Goal: Task Accomplishment & Management: Manage account settings

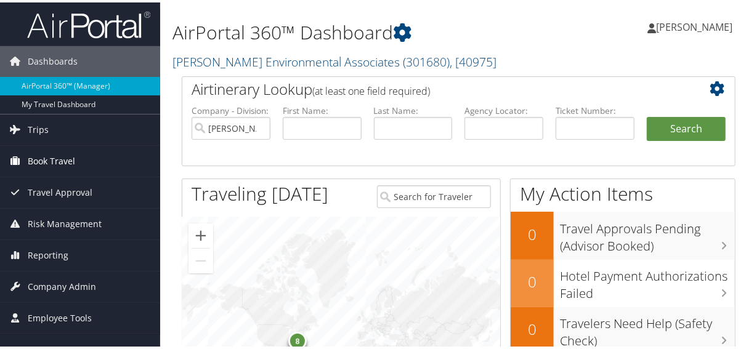
click at [57, 157] on span "Book Travel" at bounding box center [51, 159] width 47 height 31
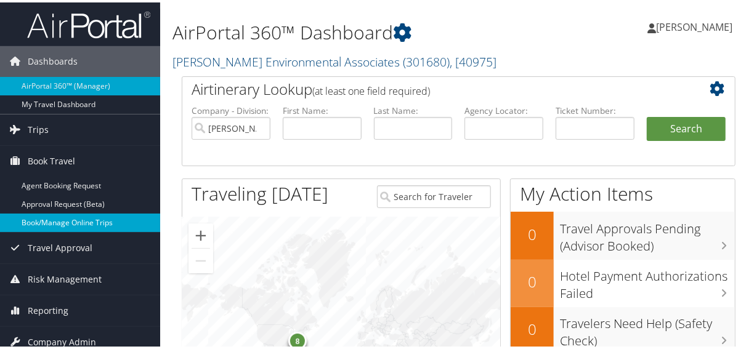
click at [52, 219] on link "Book/Manage Online Trips" at bounding box center [80, 220] width 160 height 18
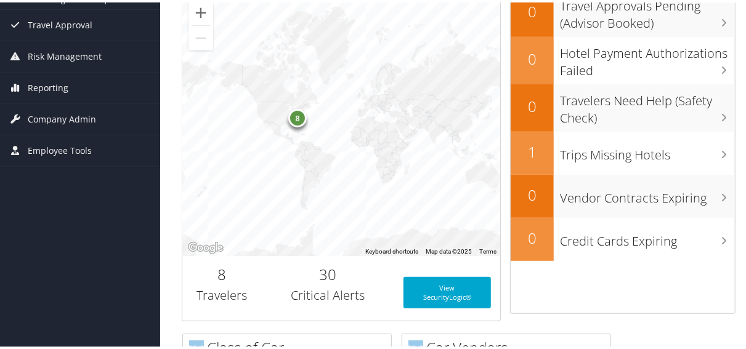
scroll to position [192, 0]
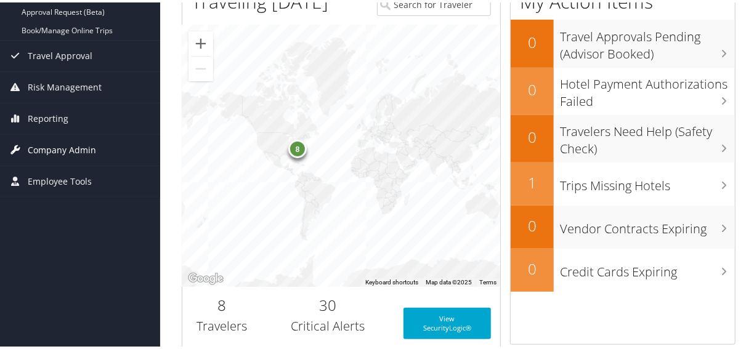
click at [74, 148] on span "Company Admin" at bounding box center [62, 147] width 68 height 31
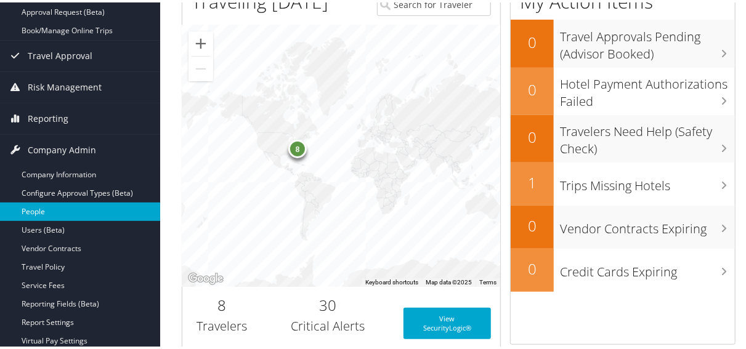
click at [36, 215] on link "People" at bounding box center [80, 209] width 160 height 18
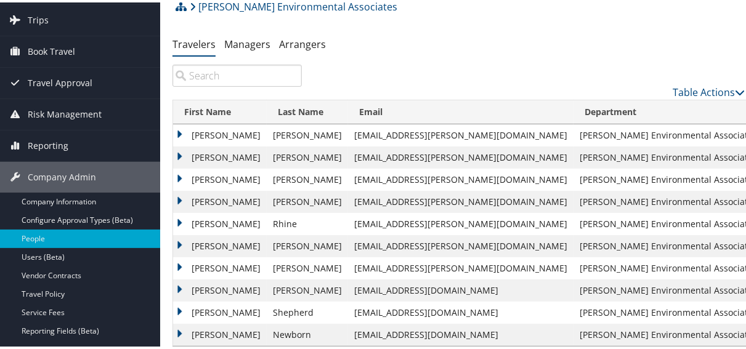
scroll to position [64, 0]
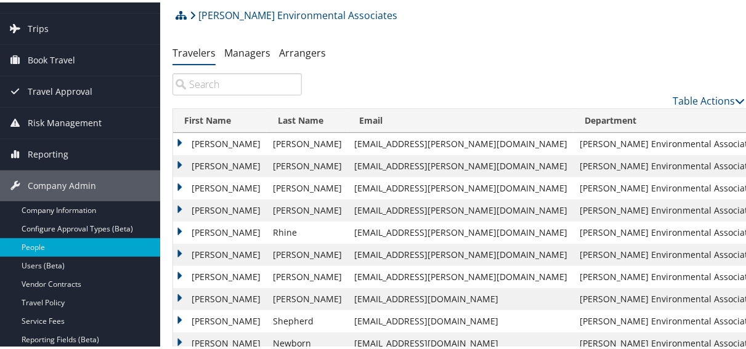
click at [179, 141] on td "Timothy" at bounding box center [220, 142] width 94 height 22
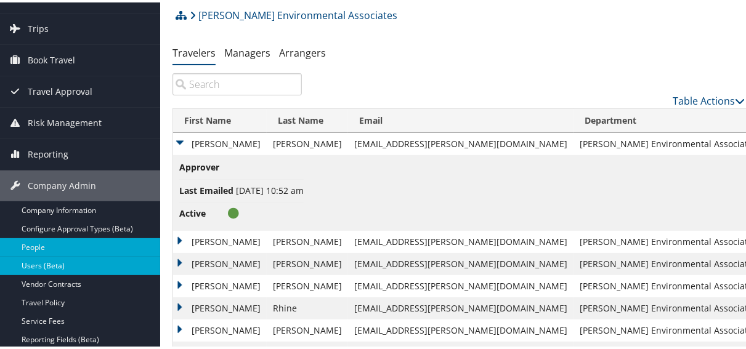
click at [51, 267] on link "Users (Beta)" at bounding box center [80, 263] width 160 height 18
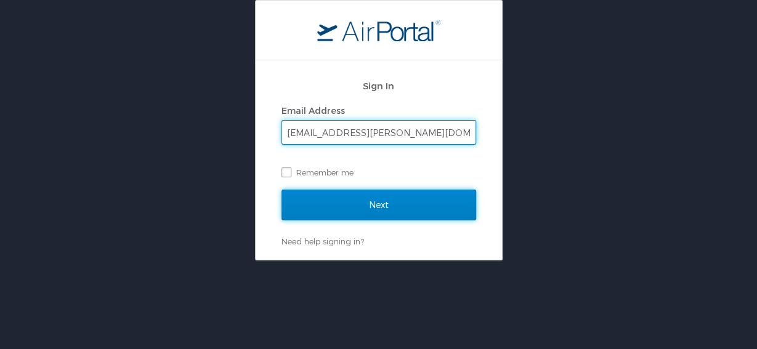
click at [374, 199] on input "Next" at bounding box center [378, 205] width 195 height 31
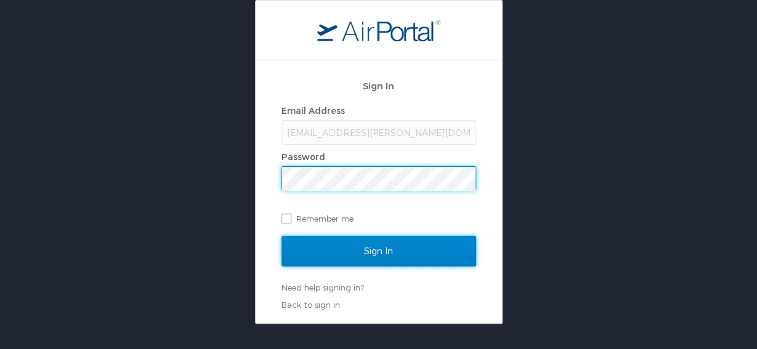
click at [369, 248] on input "Sign In" at bounding box center [378, 251] width 195 height 31
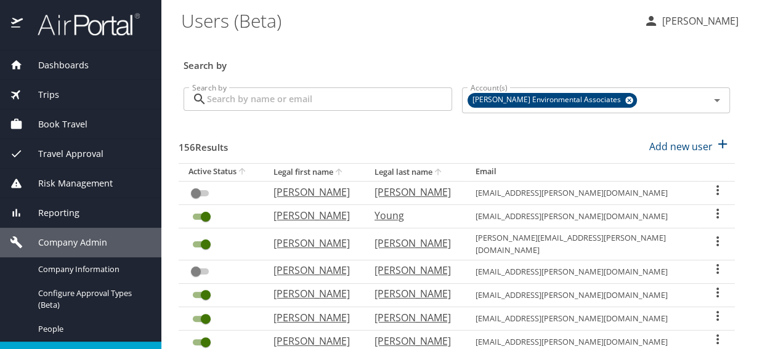
click at [716, 288] on icon "User Search Table" at bounding box center [717, 293] width 2 height 10
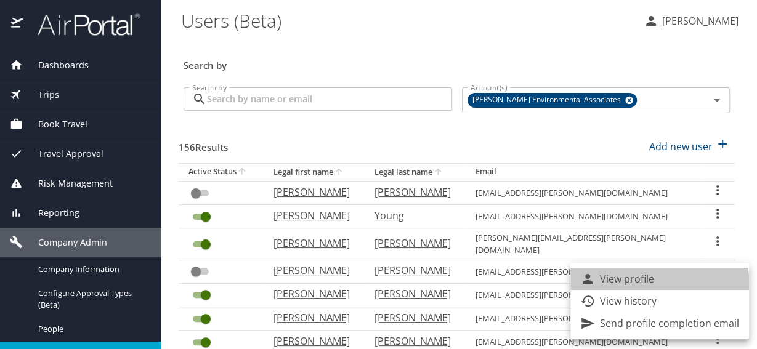
click at [636, 283] on p "View profile" at bounding box center [627, 279] width 54 height 15
select select "US"
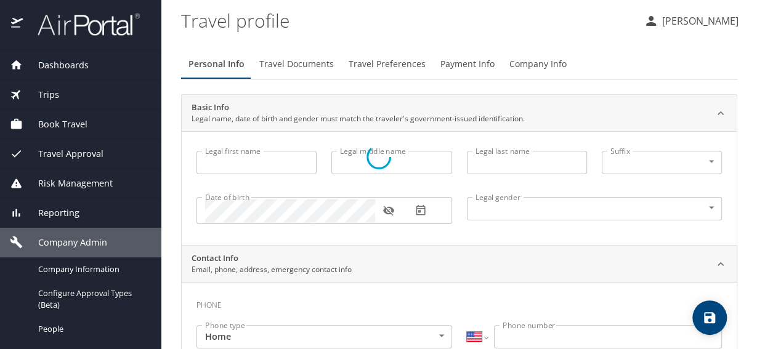
select select "EG"
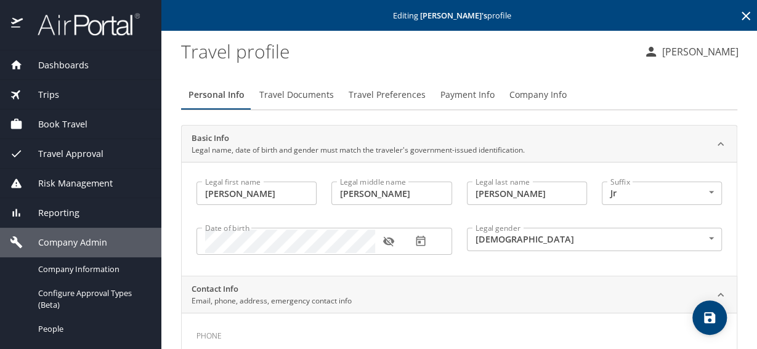
type input "Bernard"
type input "james"
type input "Wolfe"
type input "Jr"
type input "Male"
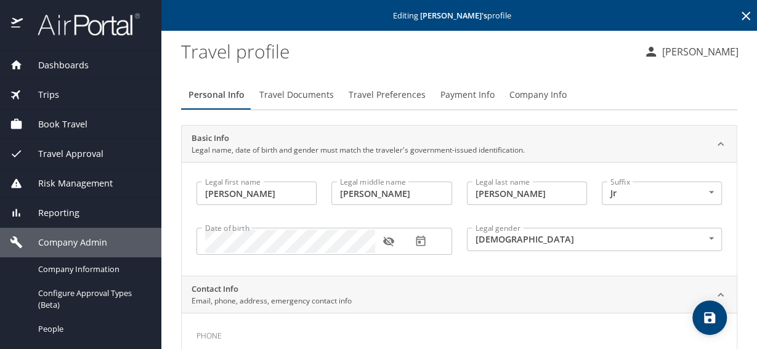
click at [360, 103] on button "Travel Preferences" at bounding box center [387, 95] width 92 height 30
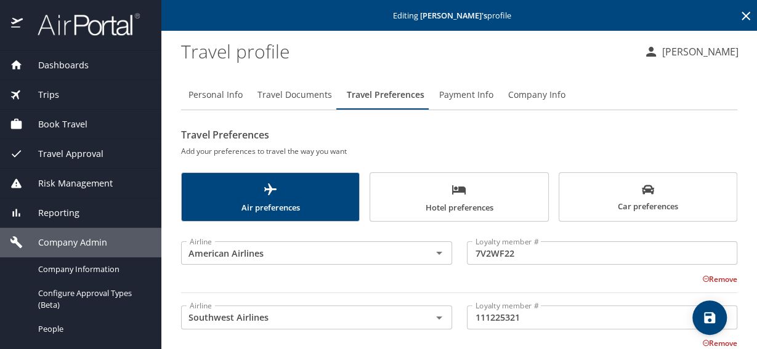
click at [639, 199] on span "Car preferences" at bounding box center [648, 199] width 163 height 30
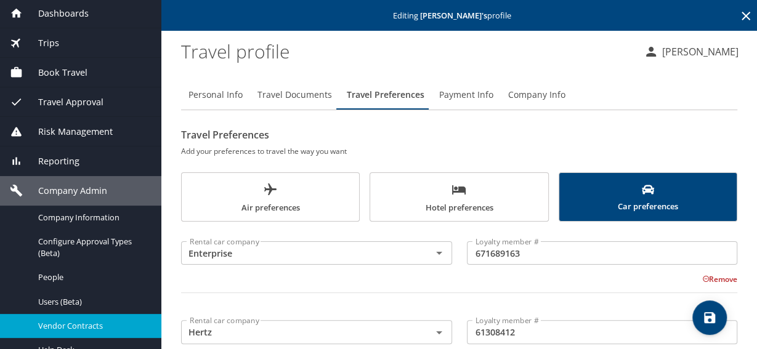
scroll to position [190, 0]
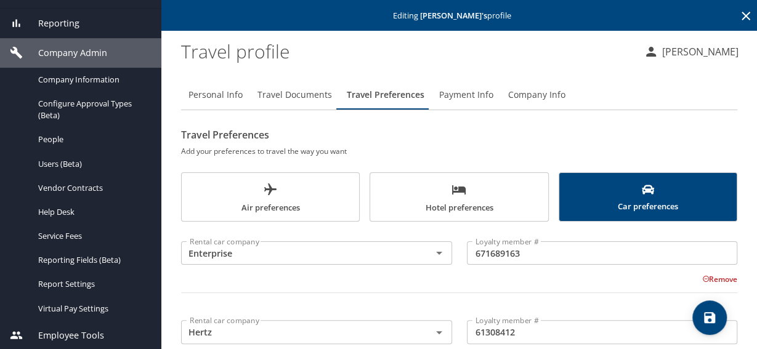
click at [81, 329] on span "Employee Tools" at bounding box center [63, 336] width 81 height 14
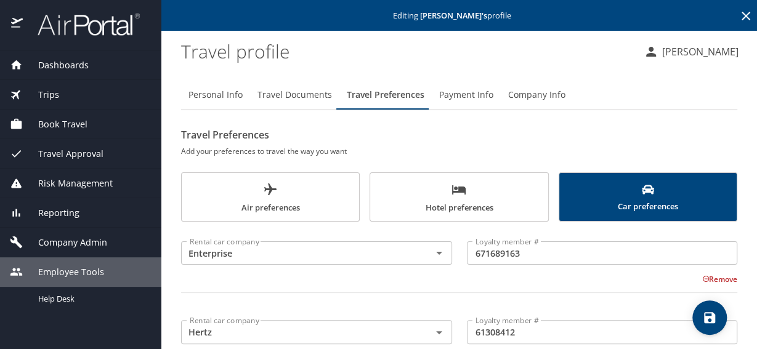
scroll to position [0, 0]
click at [72, 235] on div "Company Admin" at bounding box center [80, 243] width 161 height 30
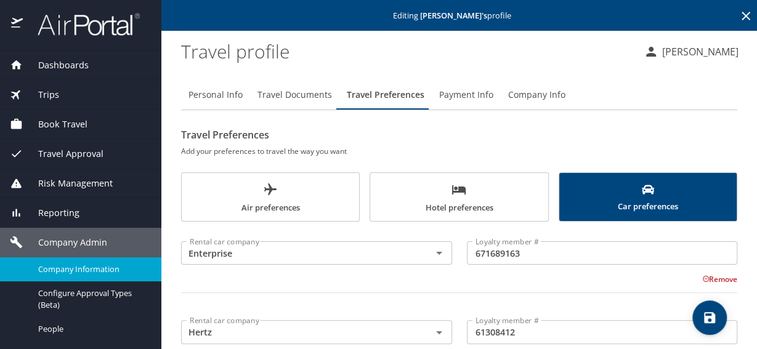
click at [76, 266] on span "Company Information" at bounding box center [92, 270] width 108 height 12
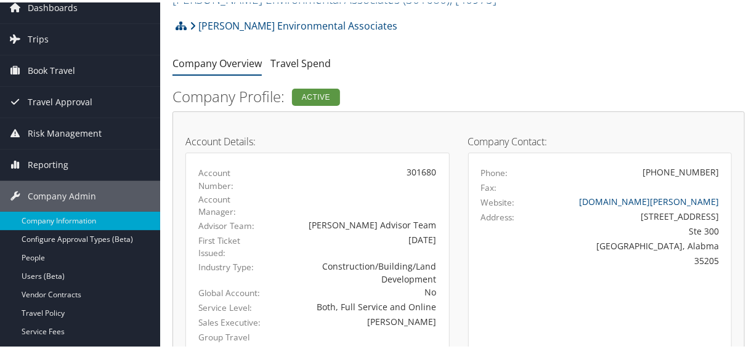
scroll to position [128, 0]
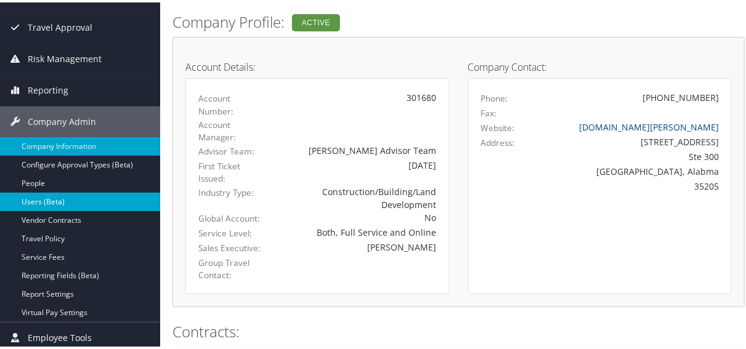
click at [52, 200] on link "Users (Beta)" at bounding box center [80, 199] width 160 height 18
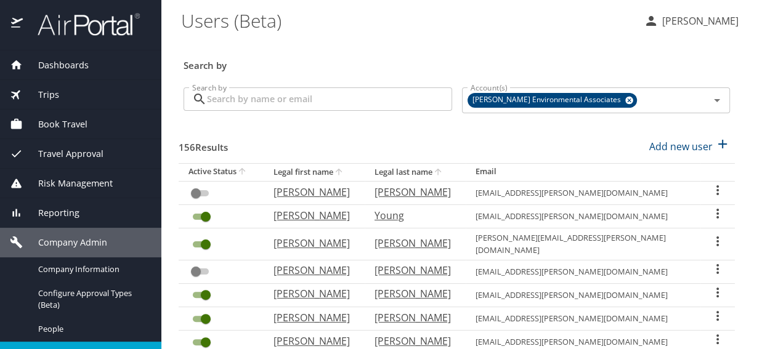
click at [710, 332] on icon "User Search Table" at bounding box center [717, 339] width 15 height 15
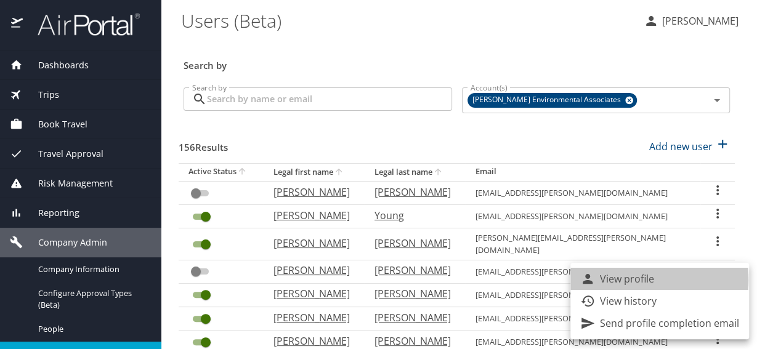
click at [613, 280] on p "View profile" at bounding box center [627, 279] width 54 height 15
select select "US"
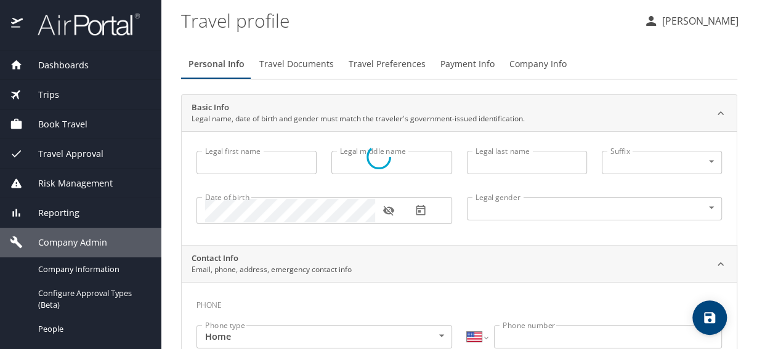
select select "US"
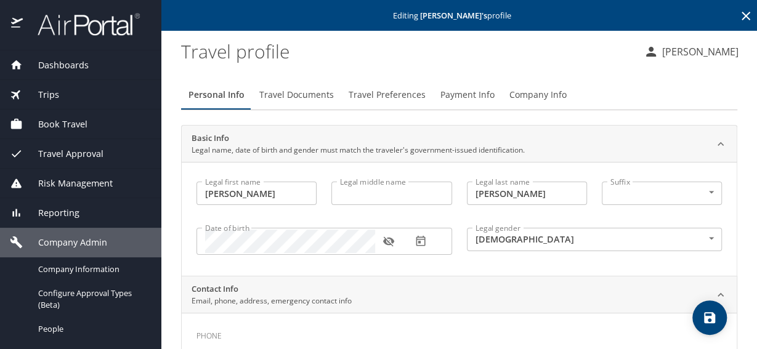
type input "[PERSON_NAME]"
type input "Male"
click at [421, 92] on span "Travel Preferences" at bounding box center [387, 94] width 77 height 15
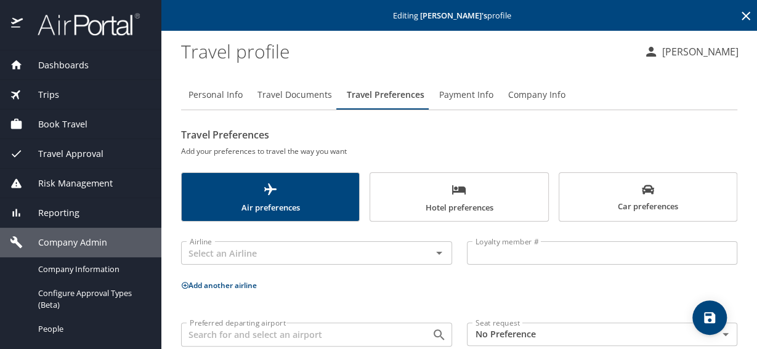
click at [667, 195] on span "Car preferences" at bounding box center [648, 199] width 163 height 30
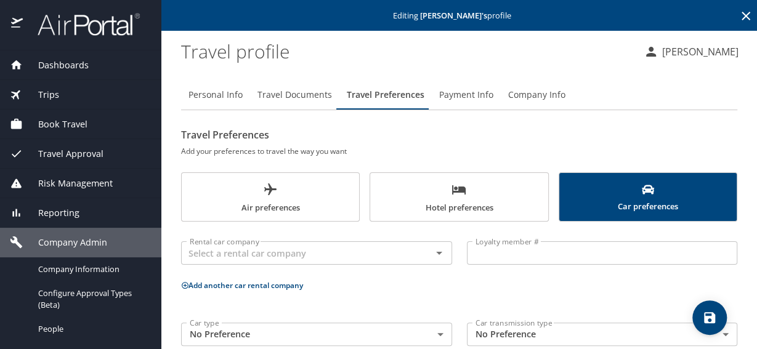
click at [84, 248] on span "Company Admin" at bounding box center [65, 243] width 84 height 14
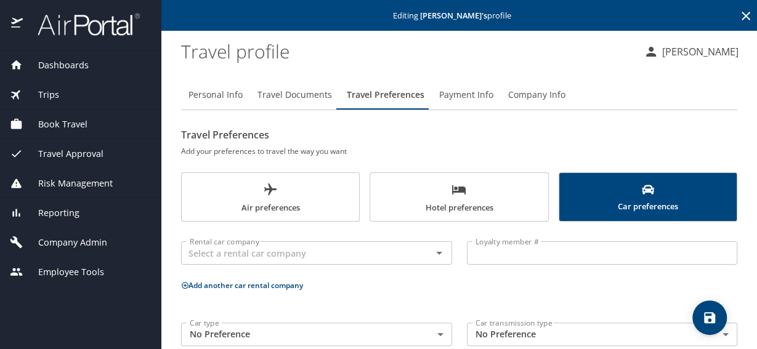
click at [55, 238] on span "Company Admin" at bounding box center [65, 243] width 84 height 14
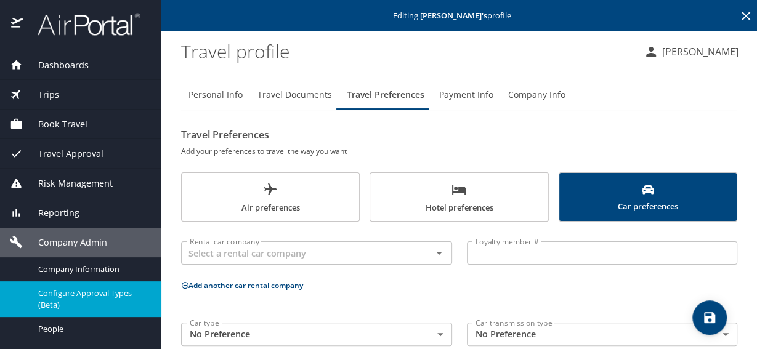
scroll to position [67, 0]
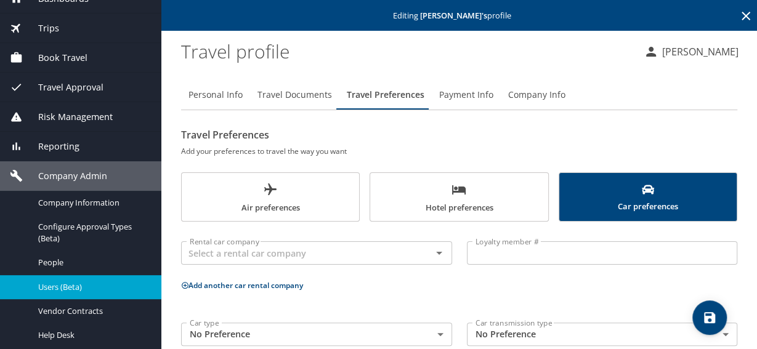
click at [71, 285] on span "Users (Beta)" at bounding box center [92, 287] width 108 height 12
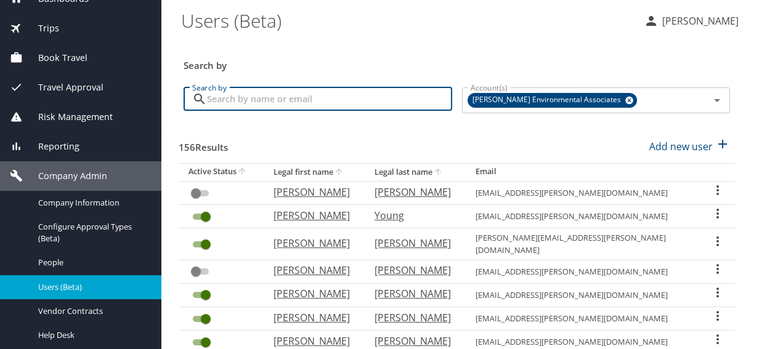
click at [250, 92] on input "Search by" at bounding box center [329, 98] width 245 height 23
type input "pink"
checkbox input "true"
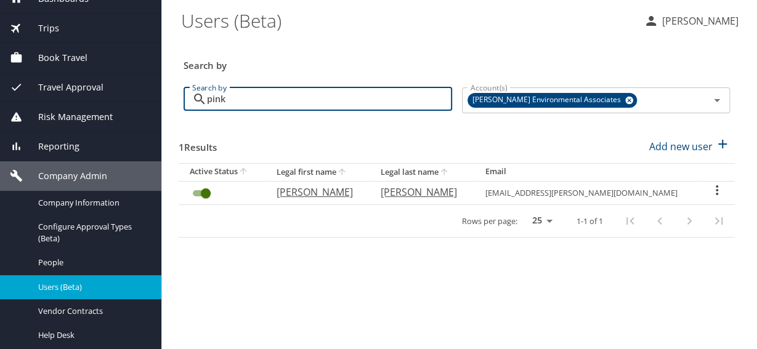
type input "pink"
click at [712, 192] on icon "User Search Table" at bounding box center [717, 190] width 15 height 15
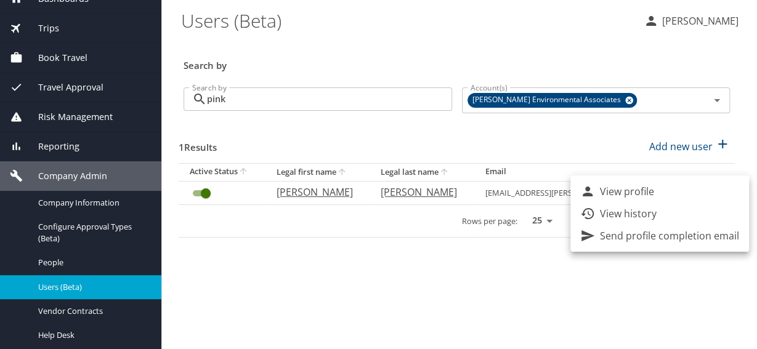
click at [636, 195] on p "View profile" at bounding box center [627, 191] width 54 height 15
select select "US"
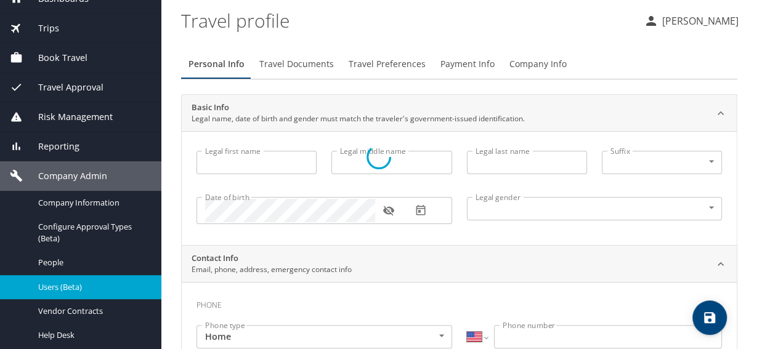
select select "US"
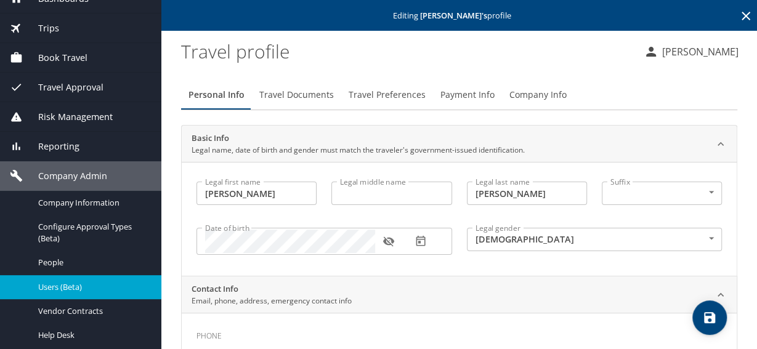
type input "[PERSON_NAME]"
type input "Male"
click at [389, 95] on span "Travel Preferences" at bounding box center [387, 94] width 77 height 15
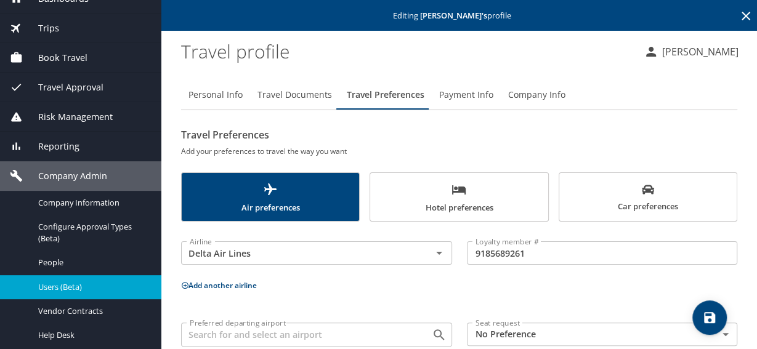
click at [644, 188] on icon "scrollable force tabs example" at bounding box center [648, 189] width 12 height 9
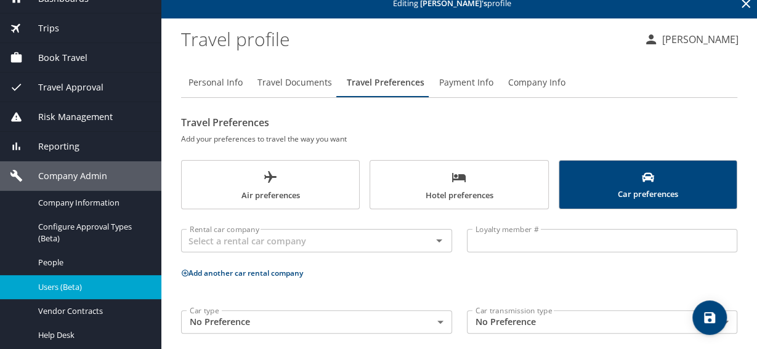
scroll to position [23, 0]
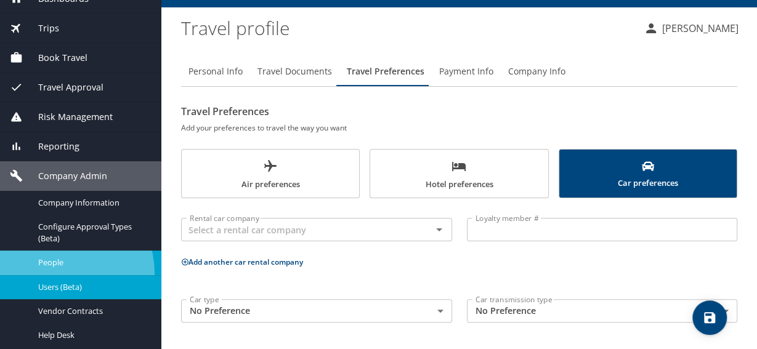
click at [60, 273] on link "People" at bounding box center [80, 263] width 161 height 24
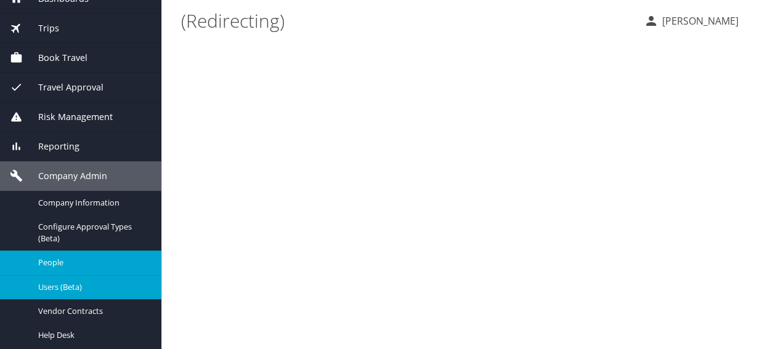
click at [55, 283] on span "Users (Beta)" at bounding box center [92, 287] width 108 height 12
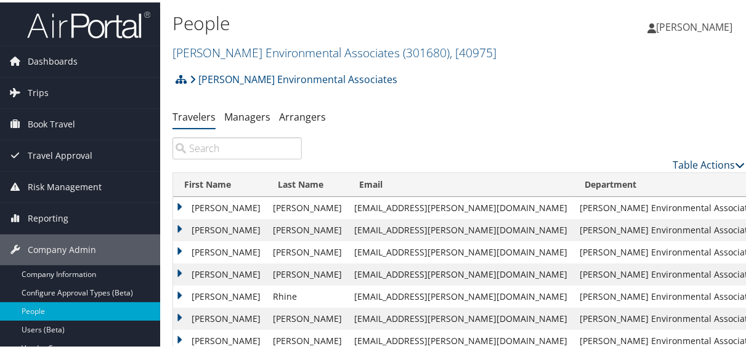
click at [676, 163] on link "Table Actions" at bounding box center [709, 163] width 72 height 14
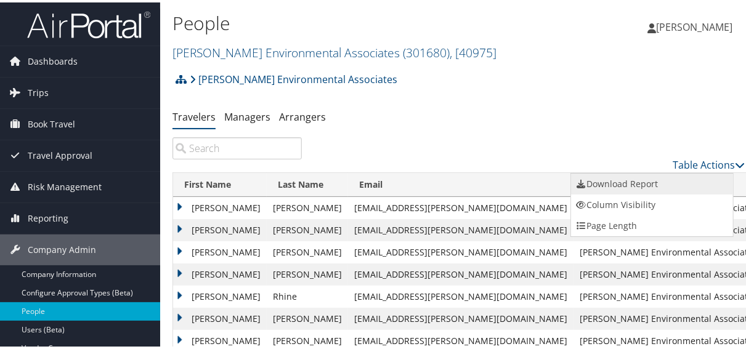
click at [650, 180] on link "Download Report" at bounding box center [652, 181] width 162 height 21
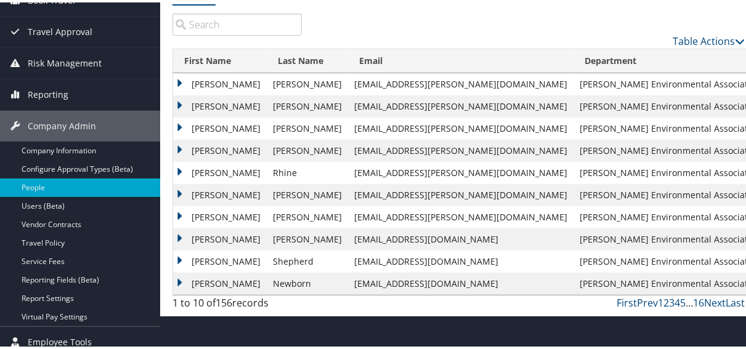
scroll to position [128, 0]
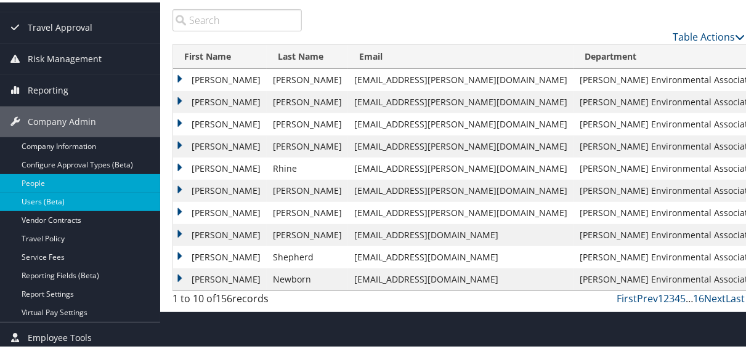
click at [50, 205] on link "Users (Beta)" at bounding box center [80, 199] width 160 height 18
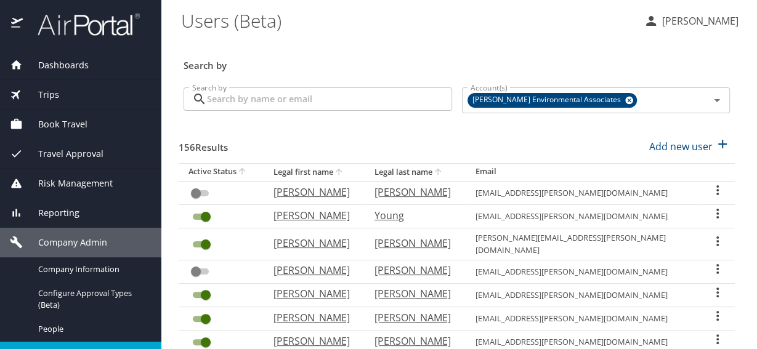
click at [63, 217] on span "Reporting" at bounding box center [51, 213] width 57 height 14
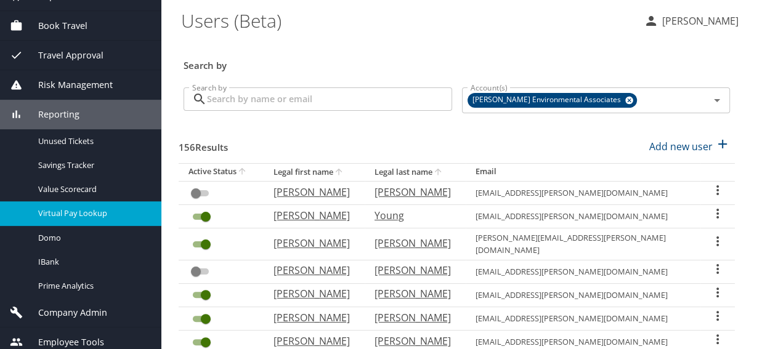
scroll to position [106, 0]
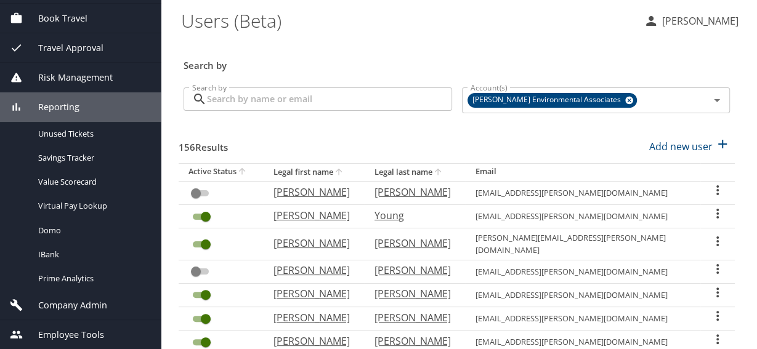
click at [66, 102] on span "Reporting" at bounding box center [51, 107] width 57 height 14
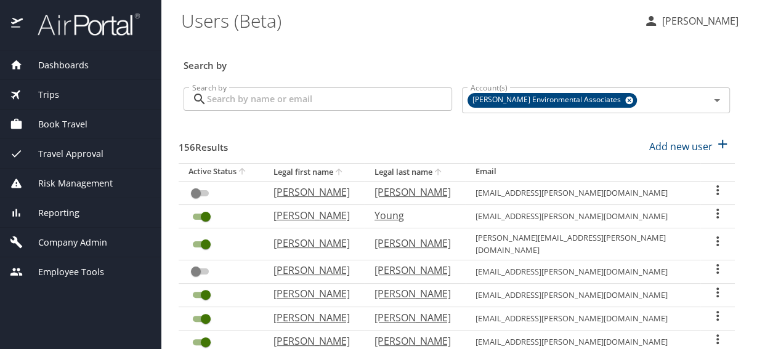
scroll to position [0, 0]
click at [70, 264] on div "Employee Tools" at bounding box center [80, 272] width 161 height 30
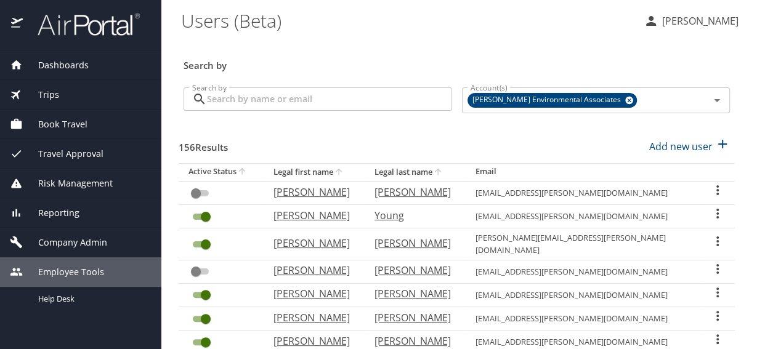
click at [71, 264] on div "Employee Tools" at bounding box center [80, 272] width 161 height 30
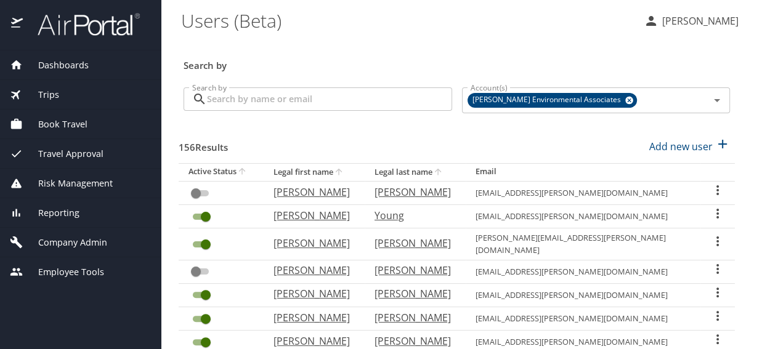
click at [70, 247] on span "Company Admin" at bounding box center [65, 243] width 84 height 14
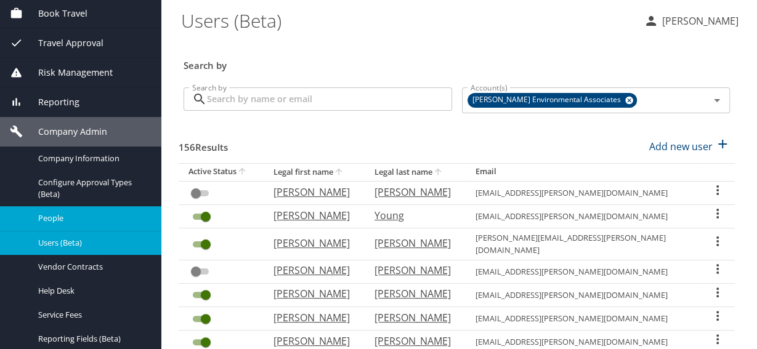
scroll to position [133, 0]
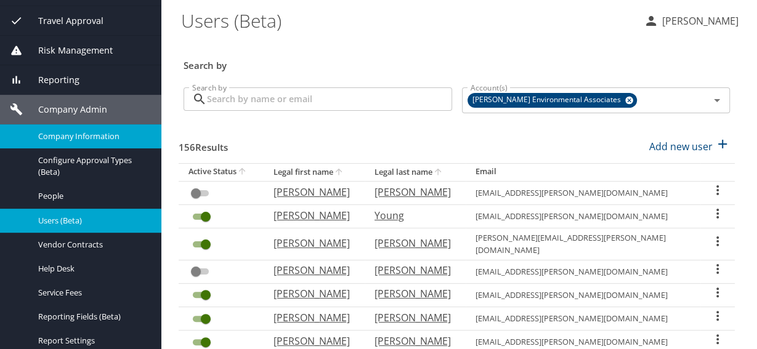
click at [84, 135] on span "Company Information" at bounding box center [92, 137] width 108 height 12
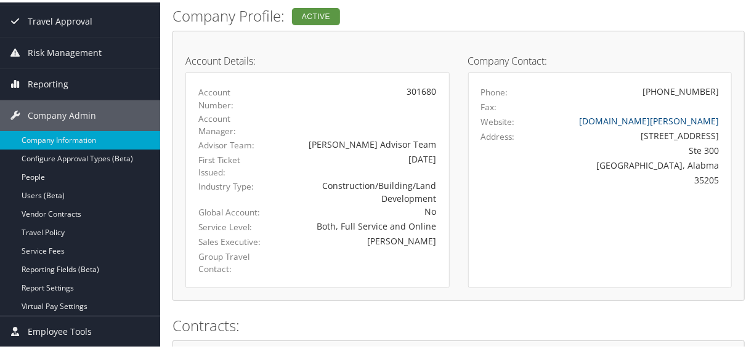
scroll to position [192, 0]
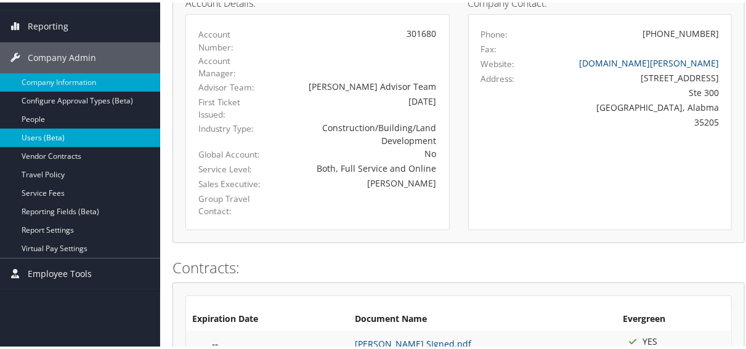
click at [41, 140] on link "Users (Beta)" at bounding box center [80, 135] width 160 height 18
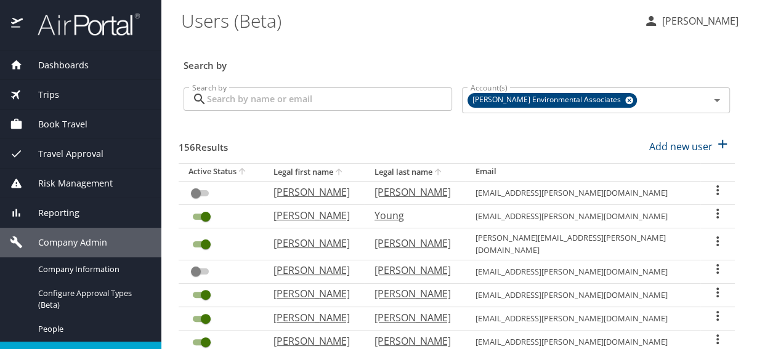
click at [248, 104] on input "Search by" at bounding box center [329, 98] width 245 height 23
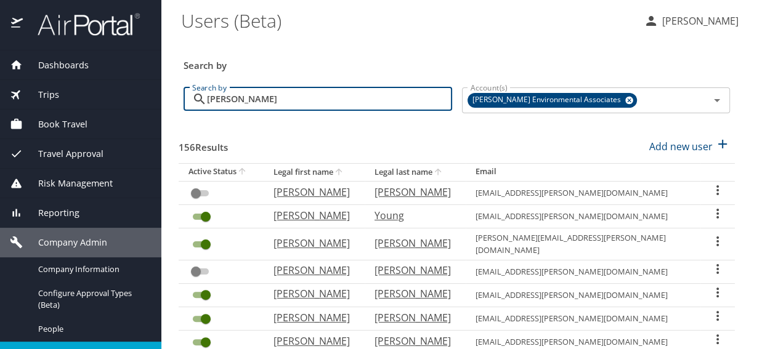
type input "[PERSON_NAME]"
checkbox input "true"
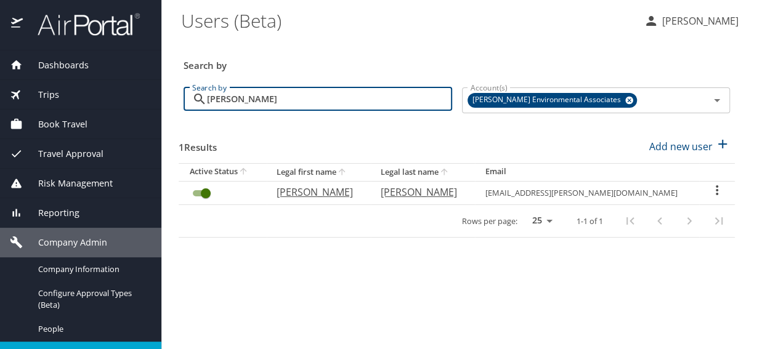
click at [63, 124] on span "Book Travel" at bounding box center [55, 125] width 65 height 14
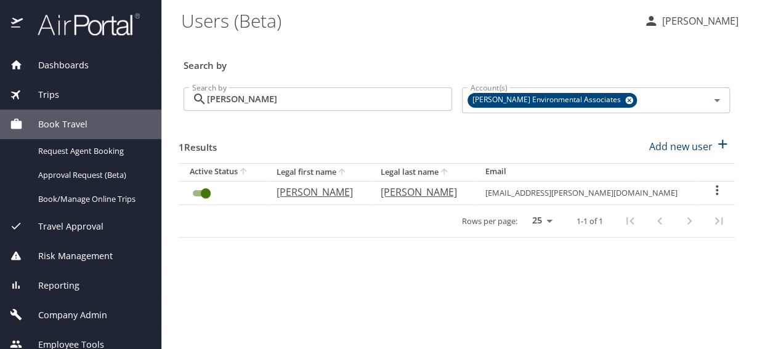
click at [50, 88] on span "Trips" at bounding box center [41, 95] width 36 height 14
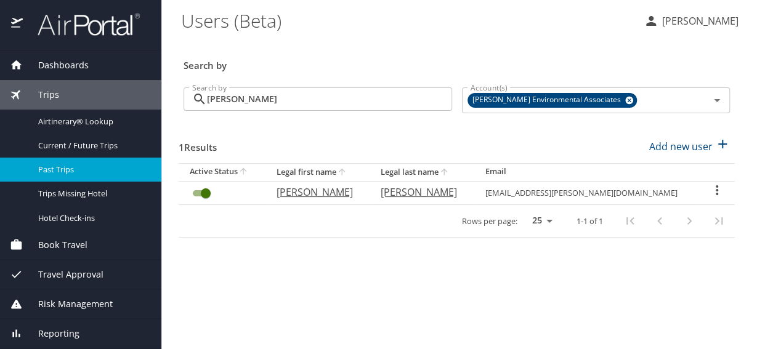
click at [69, 162] on link "Past Trips" at bounding box center [80, 170] width 161 height 24
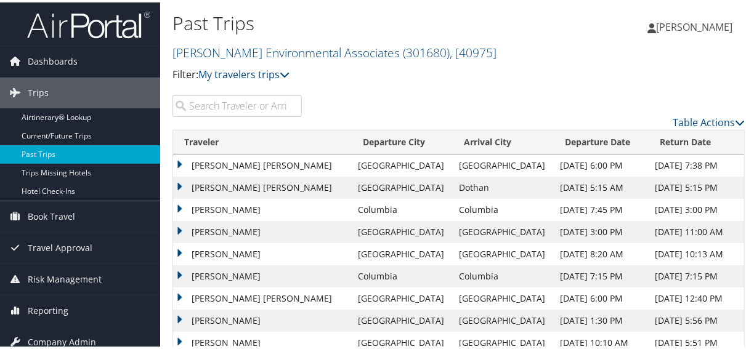
click at [210, 101] on input "search" at bounding box center [236, 103] width 129 height 22
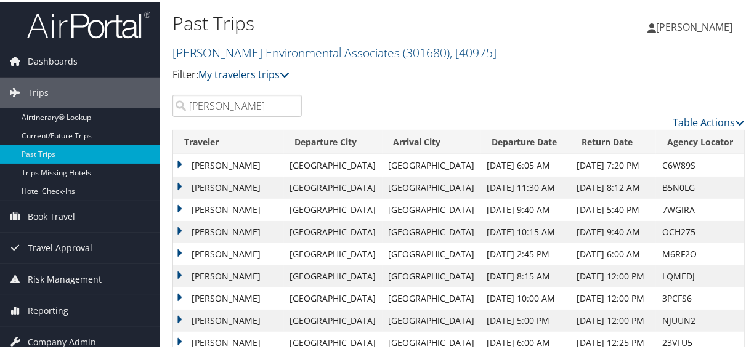
type input "doan"
click at [177, 160] on td "ETHAN DOAN" at bounding box center [228, 163] width 111 height 22
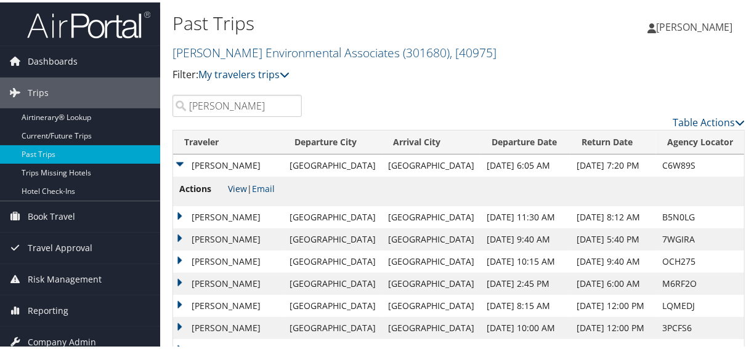
click at [243, 182] on link "View" at bounding box center [237, 186] width 19 height 12
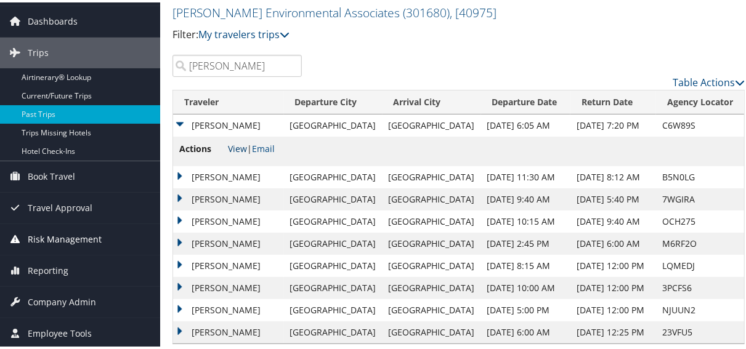
scroll to position [52, 0]
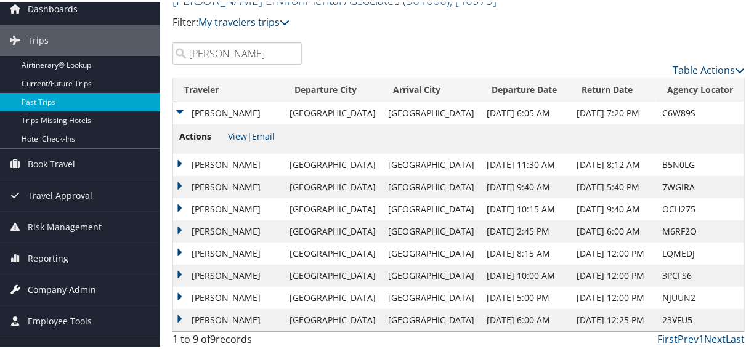
click at [63, 289] on span "Company Admin" at bounding box center [62, 287] width 68 height 31
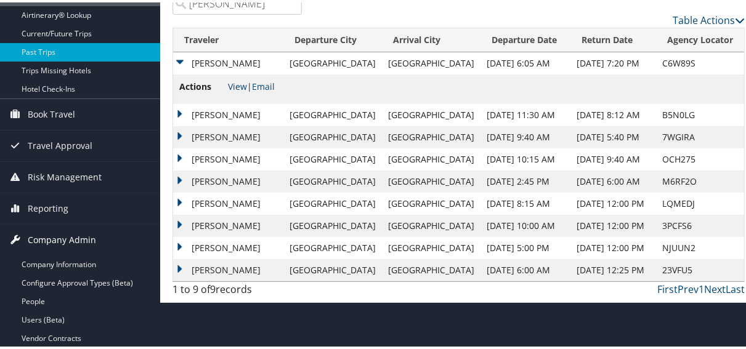
scroll to position [220, 0]
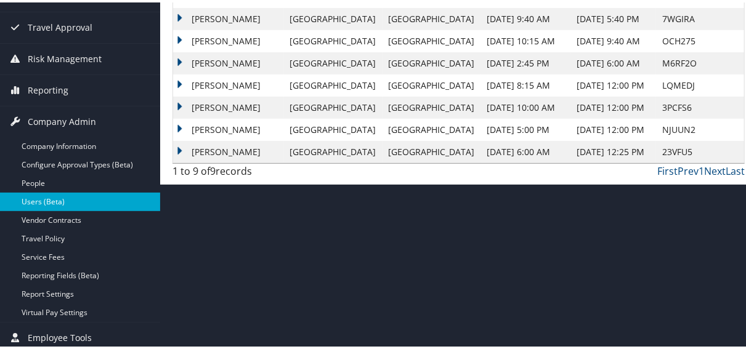
click at [44, 203] on link "Users (Beta)" at bounding box center [80, 199] width 160 height 18
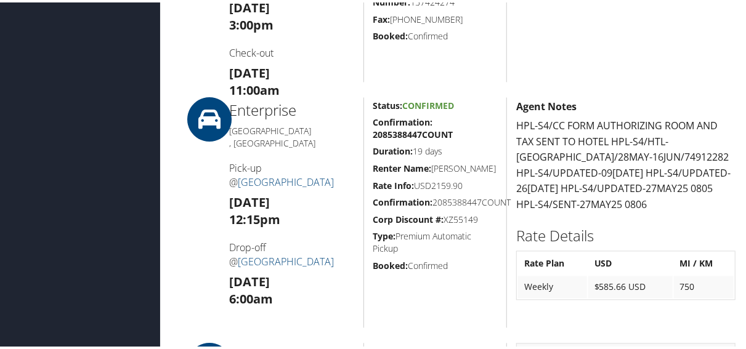
scroll to position [1153, 0]
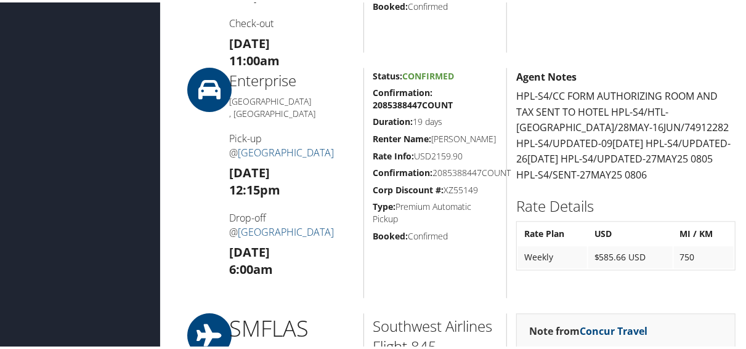
click at [427, 177] on h5 "Confirmation: 2085388447COUNT" at bounding box center [435, 170] width 124 height 12
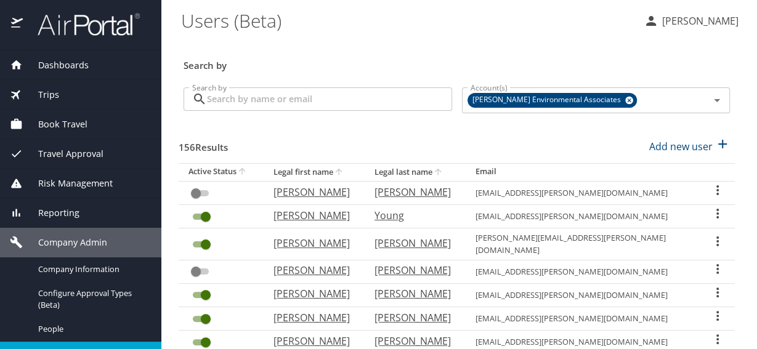
click at [279, 104] on input "Search by" at bounding box center [329, 98] width 245 height 23
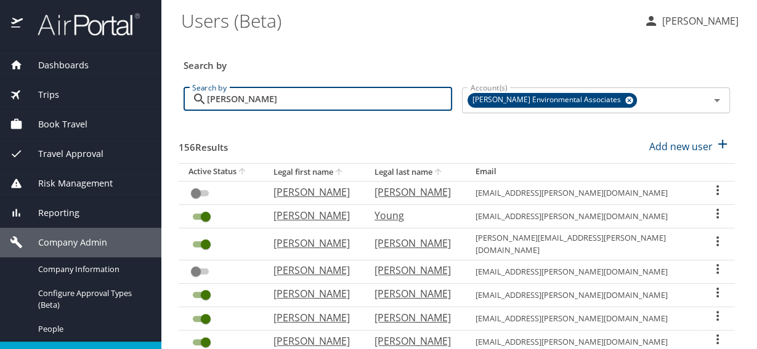
type input "[PERSON_NAME]"
checkbox input "true"
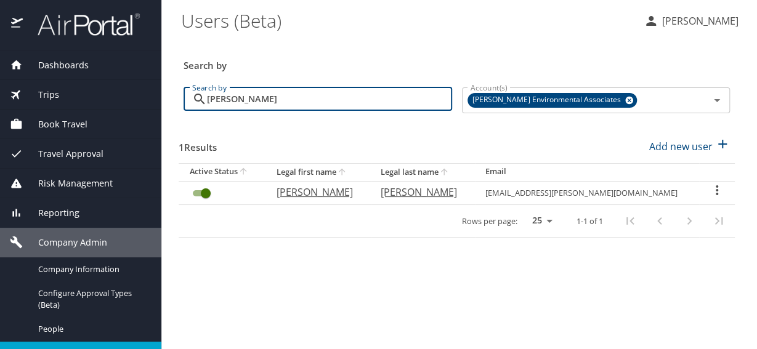
click at [717, 191] on icon "User Search Table" at bounding box center [717, 190] width 15 height 15
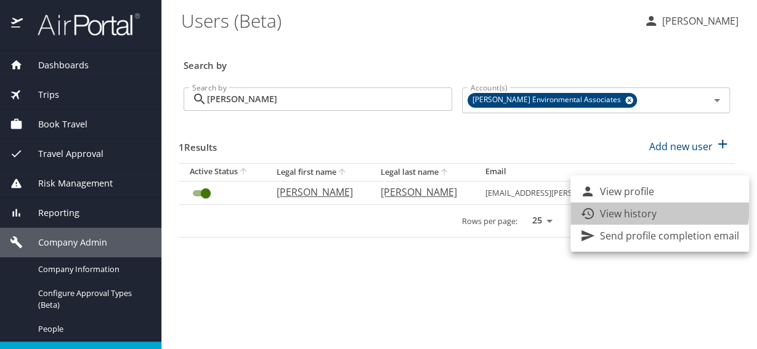
click at [652, 211] on p "View history" at bounding box center [628, 213] width 57 height 15
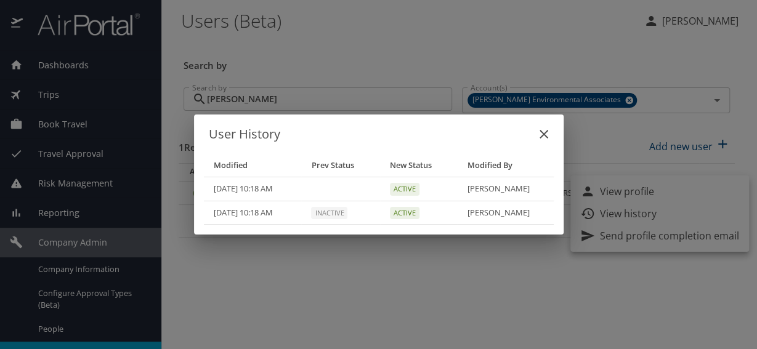
click at [540, 130] on icon "close" at bounding box center [543, 134] width 15 height 15
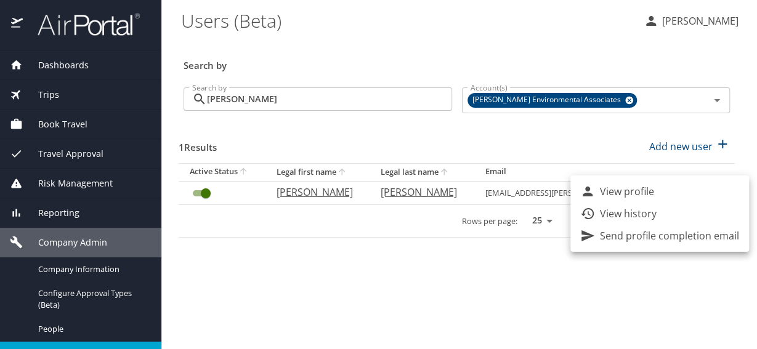
click at [658, 190] on li "View profile" at bounding box center [659, 191] width 179 height 22
select select "US"
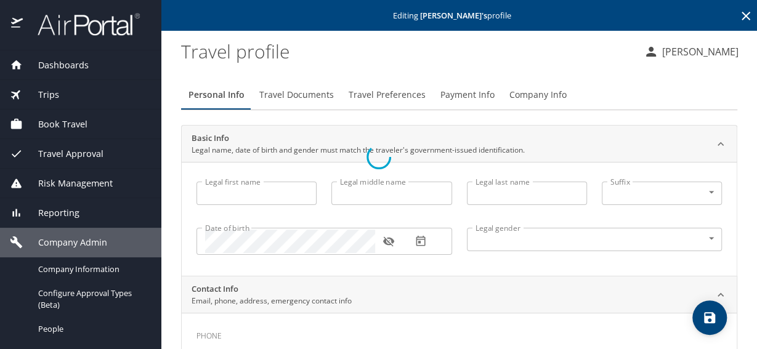
type input "[PERSON_NAME]"
type input "Male"
type input "Sofia"
type input "[PERSON_NAME]"
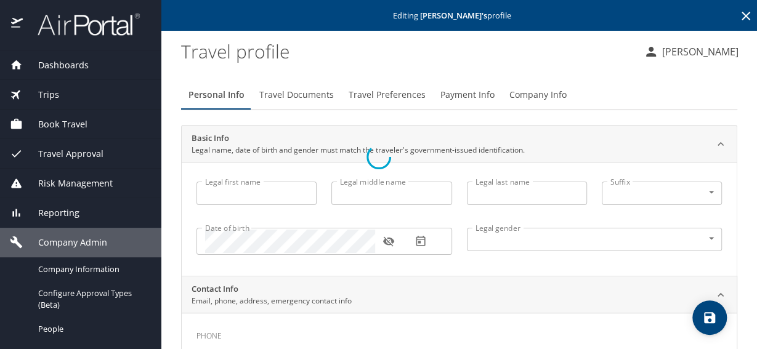
type input "(404) 545-9389"
type input "aisp2216@gmail.com"
select select "US"
click at [394, 91] on span "Travel Preferences" at bounding box center [387, 94] width 77 height 15
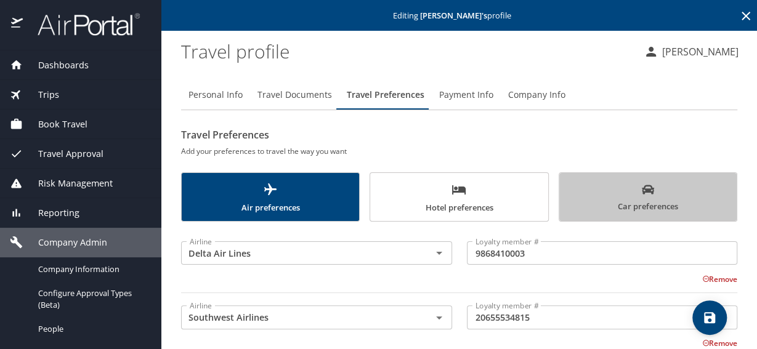
click at [679, 201] on span "Car preferences" at bounding box center [648, 199] width 163 height 30
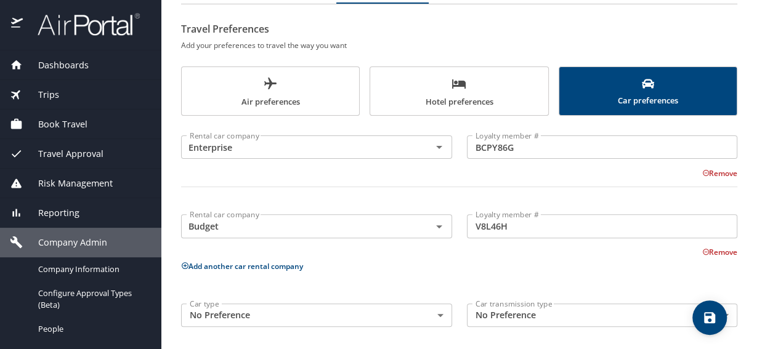
scroll to position [110, 0]
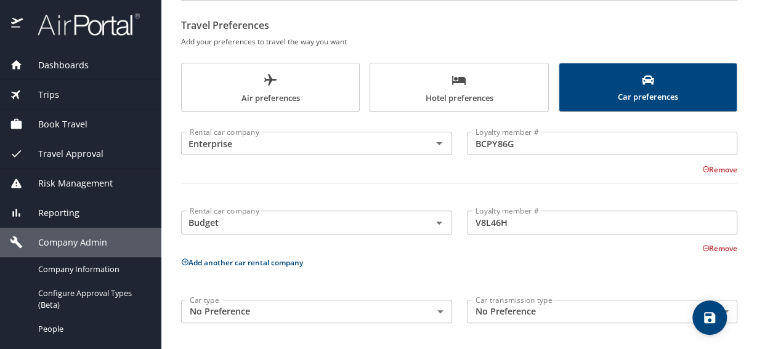
click at [256, 266] on button "Add another car rental company" at bounding box center [242, 262] width 122 height 10
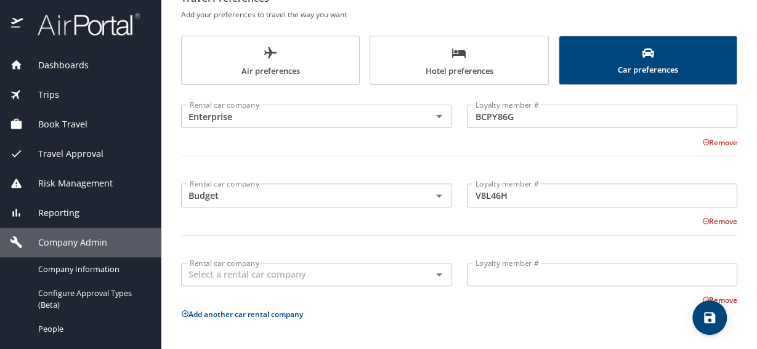
scroll to position [176, 0]
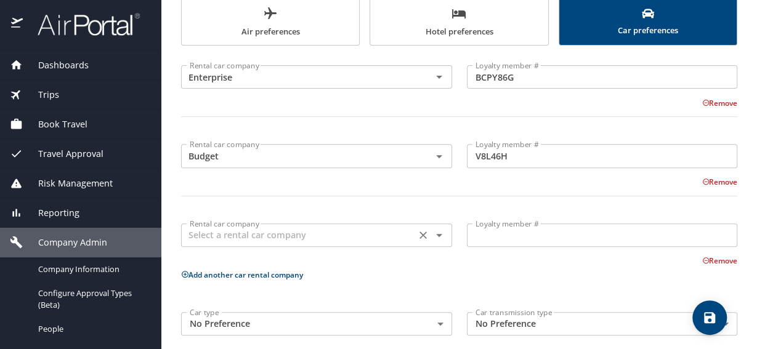
click at [253, 245] on div "Rental car company" at bounding box center [316, 235] width 271 height 23
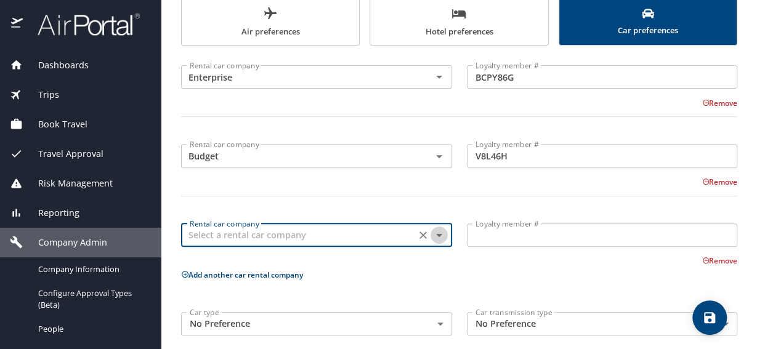
click at [432, 235] on icon "Open" at bounding box center [439, 235] width 15 height 15
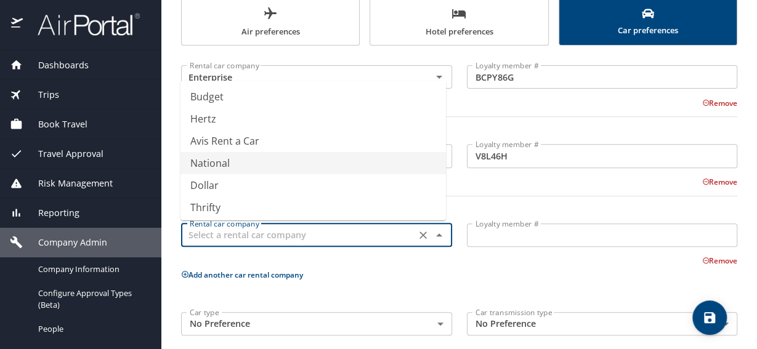
click at [216, 166] on li "National" at bounding box center [312, 163] width 265 height 22
type input "National"
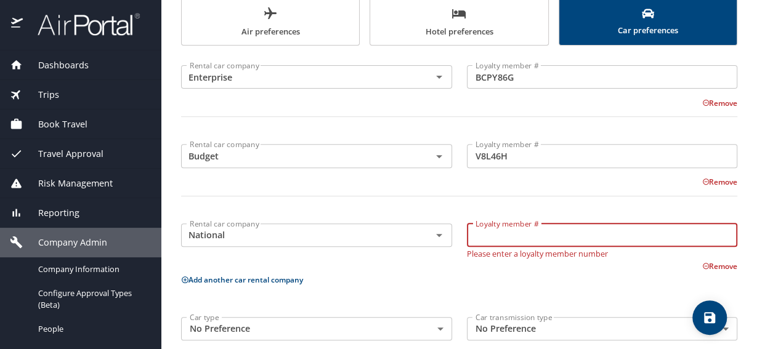
click at [526, 239] on input "Loyalty member #" at bounding box center [602, 235] width 271 height 23
type input "329870240"
click at [583, 274] on p "Add another car rental company" at bounding box center [459, 279] width 556 height 15
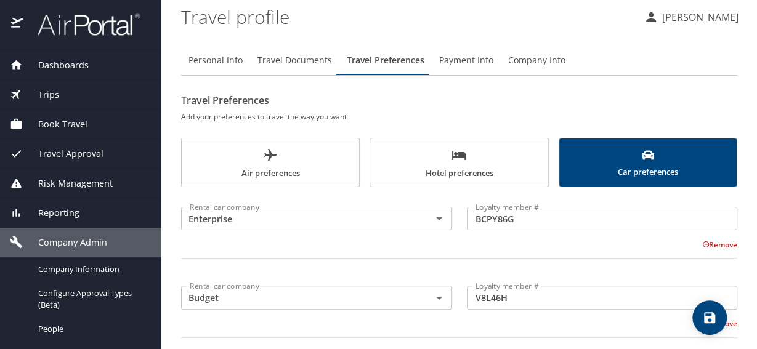
scroll to position [0, 0]
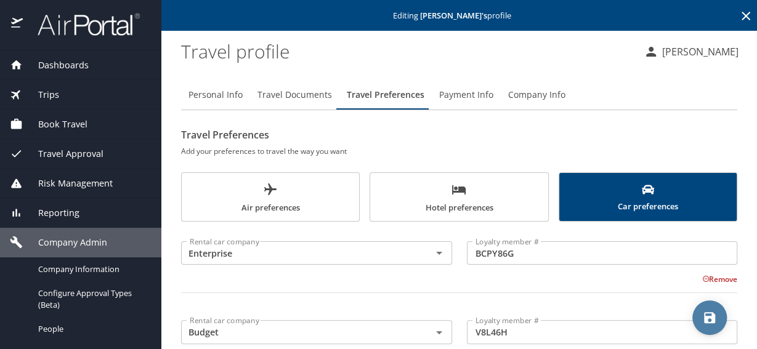
click at [706, 321] on icon "save" at bounding box center [709, 317] width 11 height 11
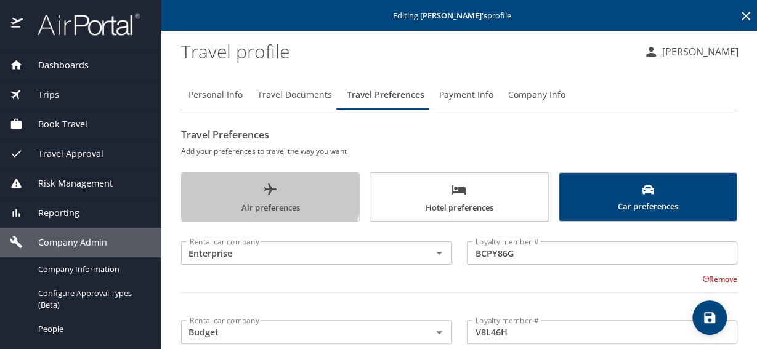
click at [256, 188] on span "Air preferences" at bounding box center [270, 198] width 163 height 33
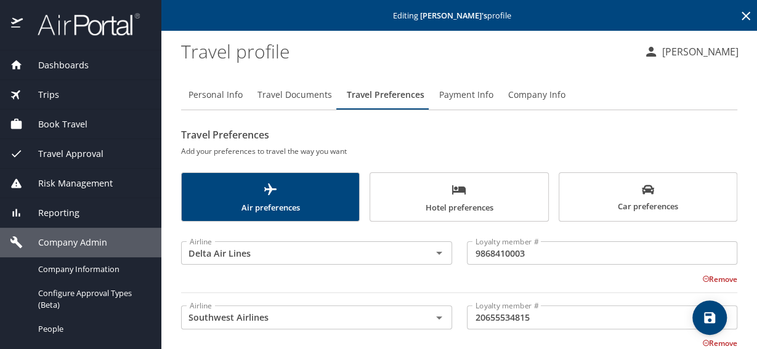
click at [35, 239] on span "Company Admin" at bounding box center [65, 243] width 84 height 14
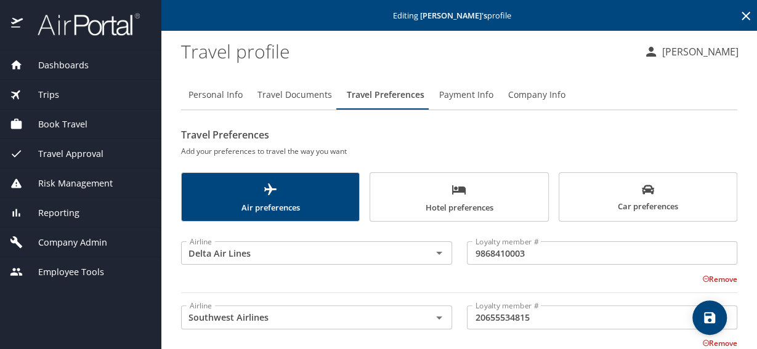
click at [41, 237] on span "Company Admin" at bounding box center [65, 243] width 84 height 14
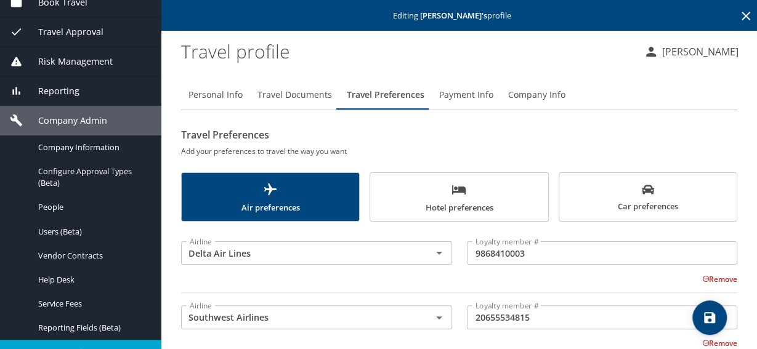
scroll to position [133, 0]
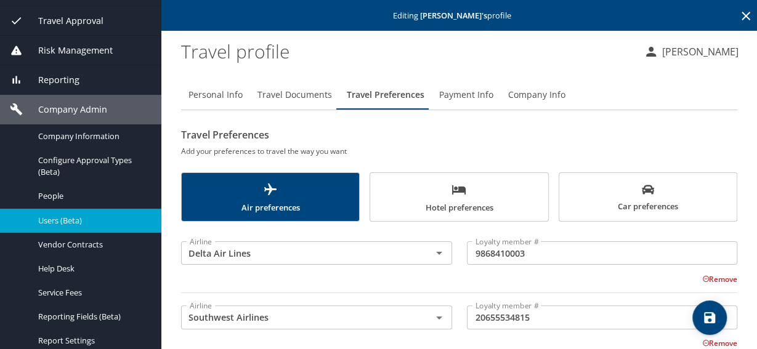
click at [73, 226] on div "Users (Beta)" at bounding box center [81, 221] width 142 height 14
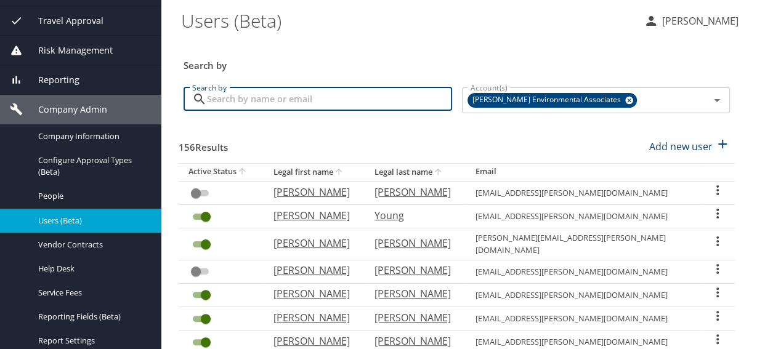
click at [261, 102] on input "Search by" at bounding box center [329, 98] width 245 height 23
type input "corwith"
checkbox input "true"
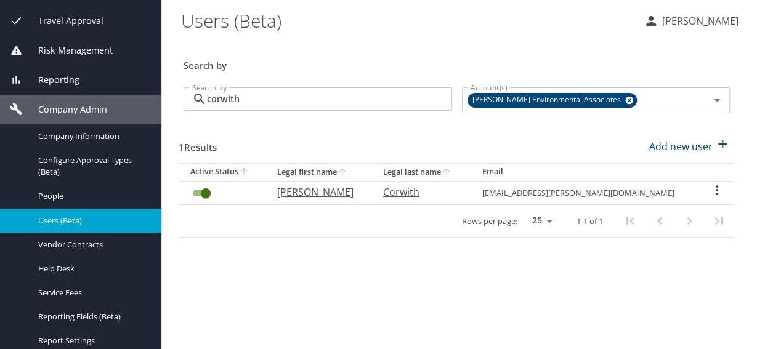
click at [718, 189] on icon "User Search Table" at bounding box center [717, 190] width 15 height 15
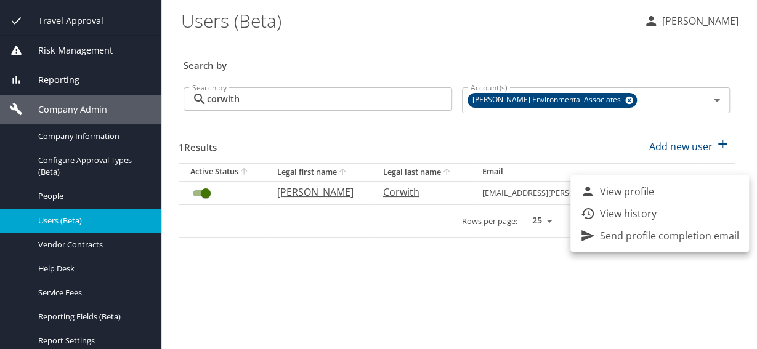
click at [641, 191] on p "View profile" at bounding box center [627, 191] width 54 height 15
select select "US"
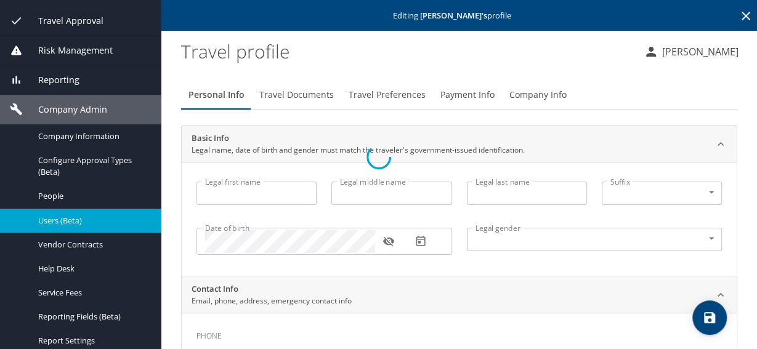
type input "Patrick"
type input "Dewsnap"
type input "Corwith"
type input "Male"
type input "MaryBeth"
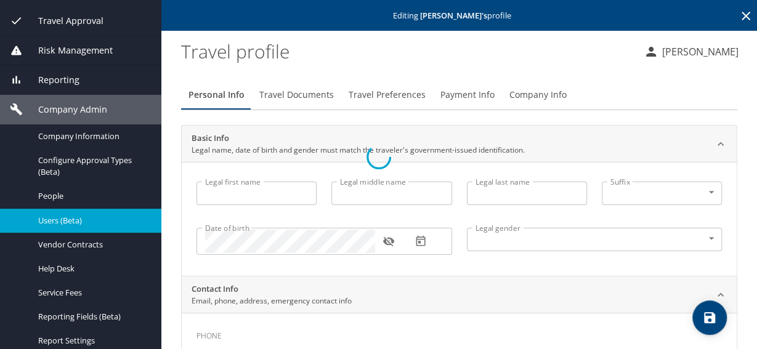
type input "Corwith"
select select "CN"
type input "330 775 52"
type input "United States of America"
type input "Florida"
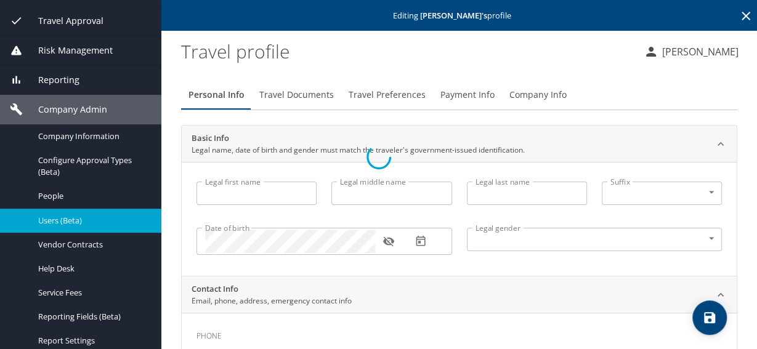
type input "United States of America"
type input "Alabama"
select select "US"
select select "CN"
select select "EG"
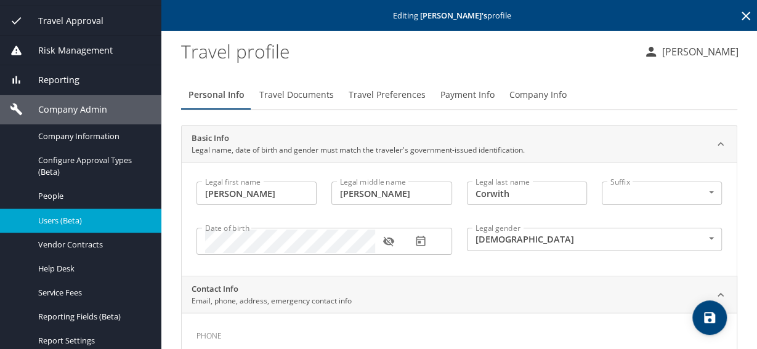
click at [415, 98] on span "Travel Preferences" at bounding box center [387, 94] width 77 height 15
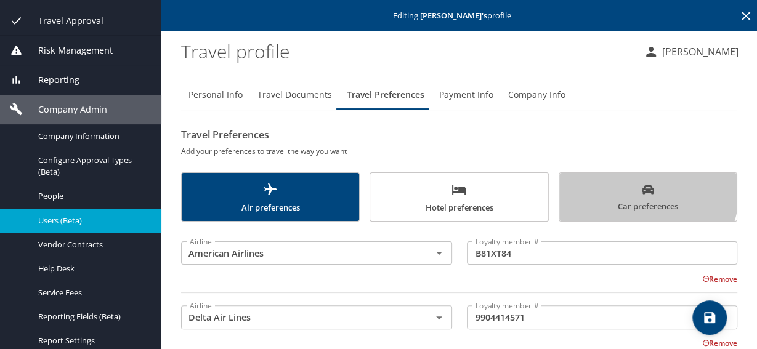
click at [631, 190] on span "Car preferences" at bounding box center [648, 199] width 163 height 30
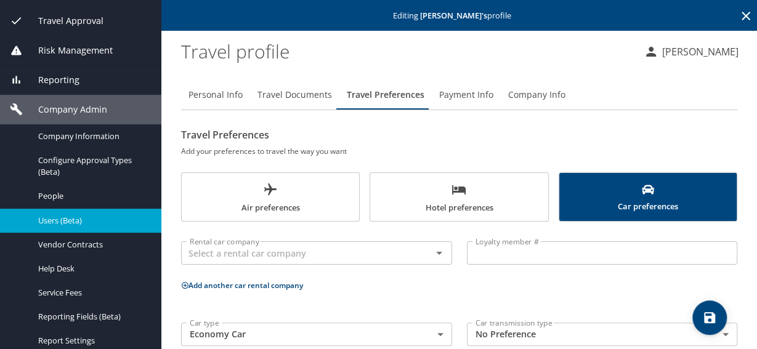
scroll to position [23, 0]
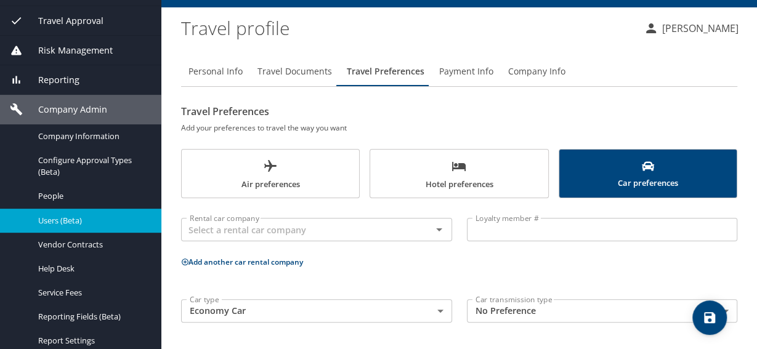
click at [28, 219] on div "Users (Beta)" at bounding box center [81, 221] width 142 height 14
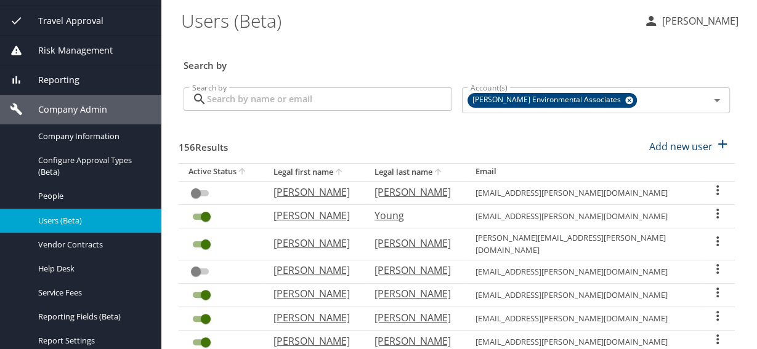
click at [219, 104] on input "Search by" at bounding box center [329, 98] width 245 height 23
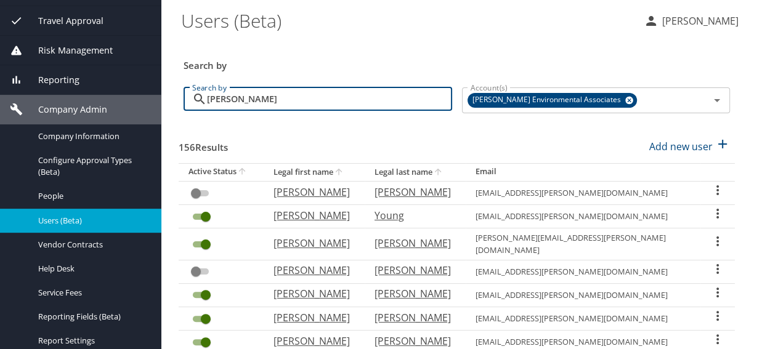
type input "loomis"
checkbox input "true"
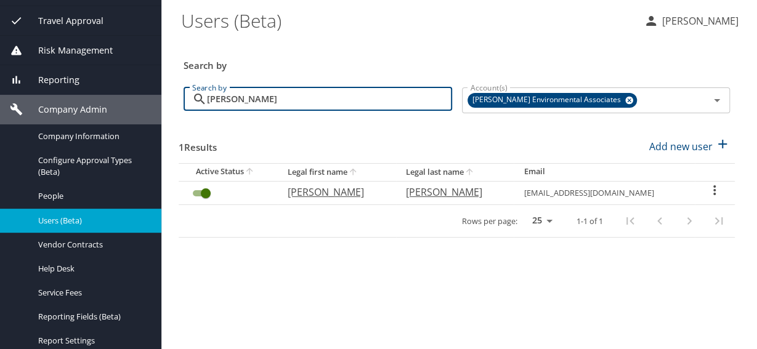
click at [708, 189] on icon "User Search Table" at bounding box center [714, 190] width 15 height 15
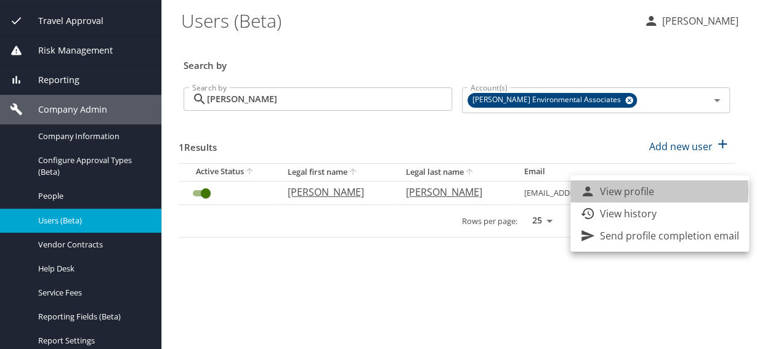
click at [639, 192] on p "View profile" at bounding box center [627, 191] width 54 height 15
select select "US"
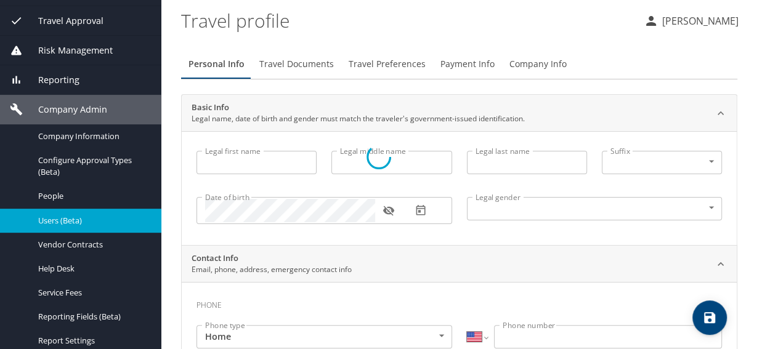
select select "US"
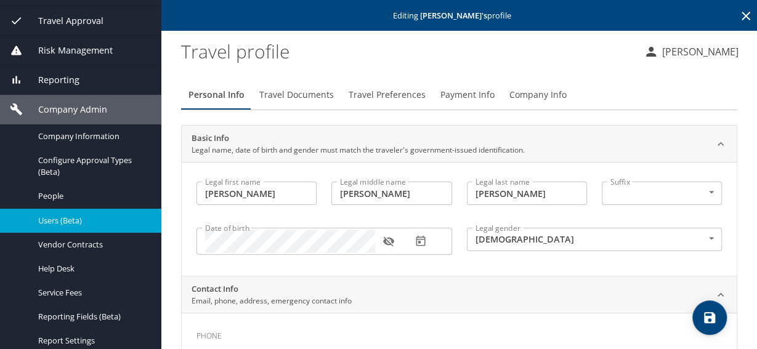
type input "Jacob"
type input "Ronald"
type input "Loomis"
type input "Male"
type input "Viki"
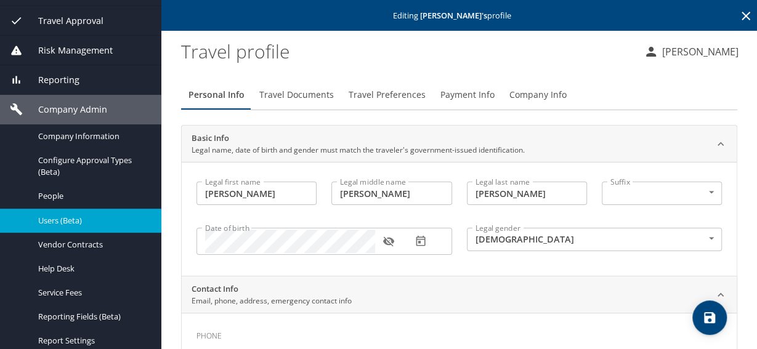
type input "Prukner"
type input "(810) 296-4762"
click at [398, 87] on button "Travel Preferences" at bounding box center [387, 95] width 92 height 30
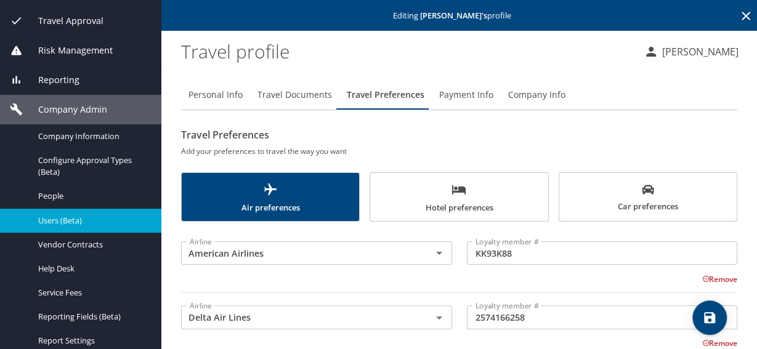
click at [634, 212] on span "Car preferences" at bounding box center [648, 199] width 163 height 30
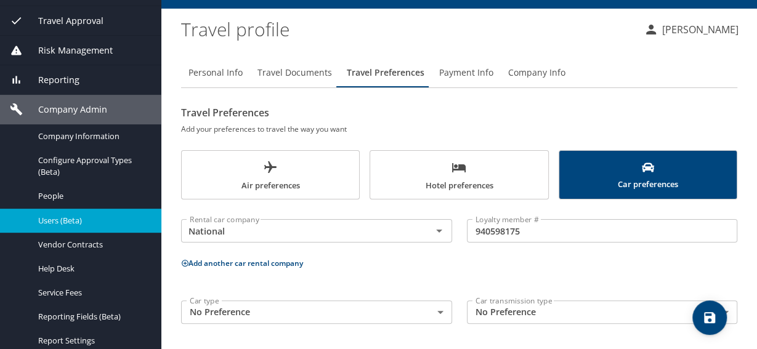
scroll to position [23, 0]
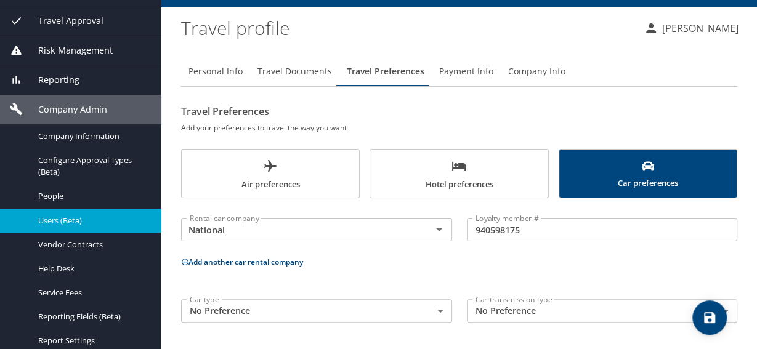
click at [81, 215] on span "Users (Beta)" at bounding box center [92, 221] width 108 height 12
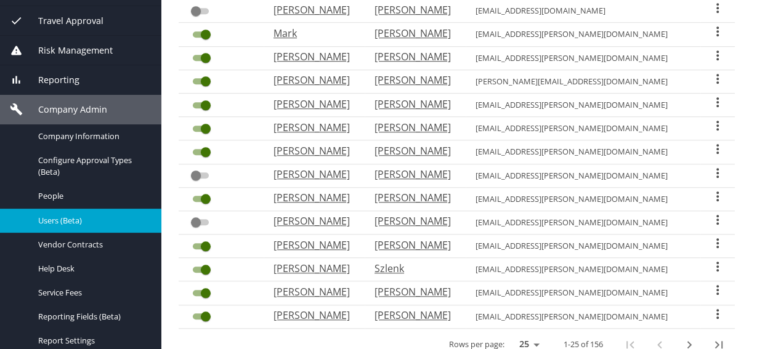
scroll to position [466, 0]
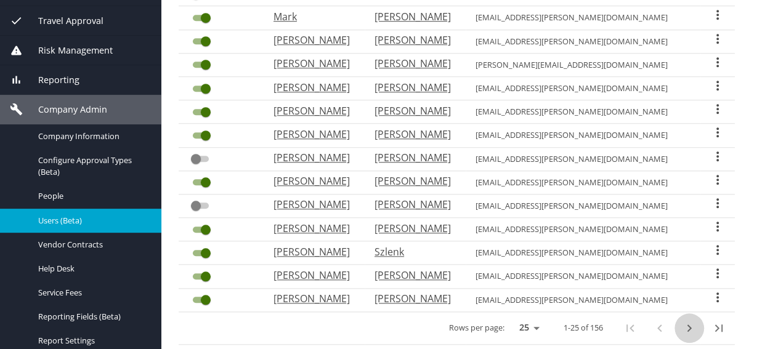
click at [682, 321] on icon "next page" at bounding box center [689, 328] width 15 height 15
checkbox input "true"
checkbox input "false"
checkbox input "true"
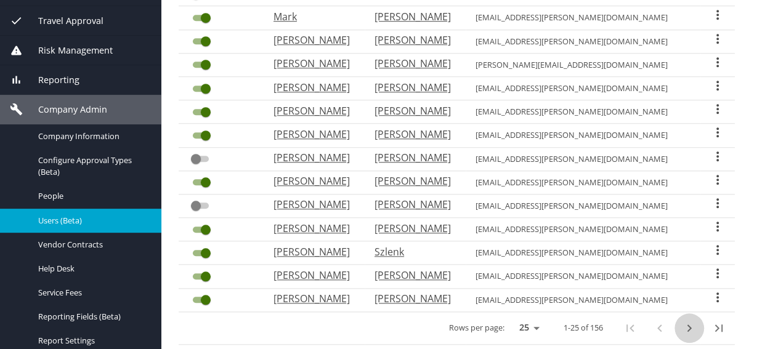
checkbox input "false"
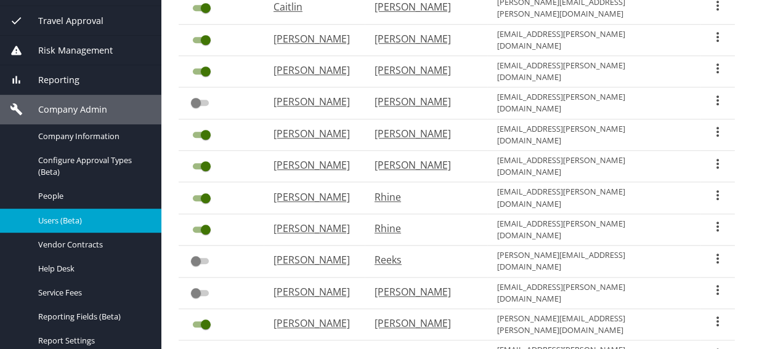
scroll to position [469, 0]
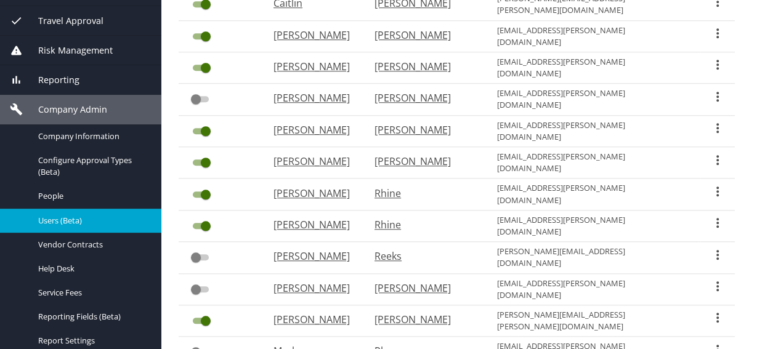
checkbox input "false"
checkbox input "true"
checkbox input "false"
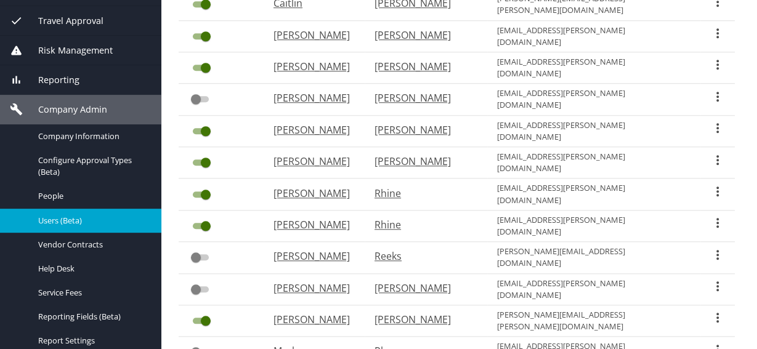
checkbox input "false"
checkbox input "true"
checkbox input "false"
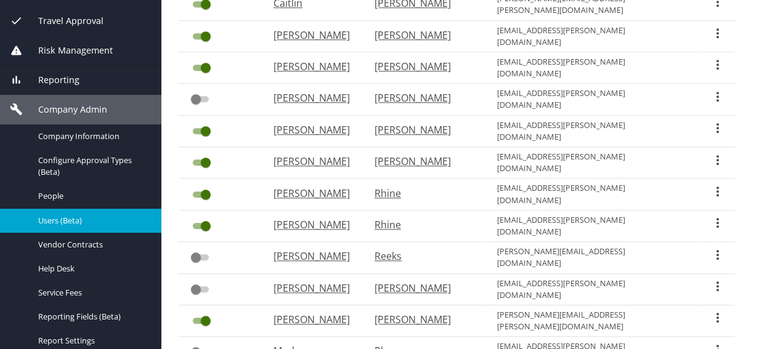
checkbox input "false"
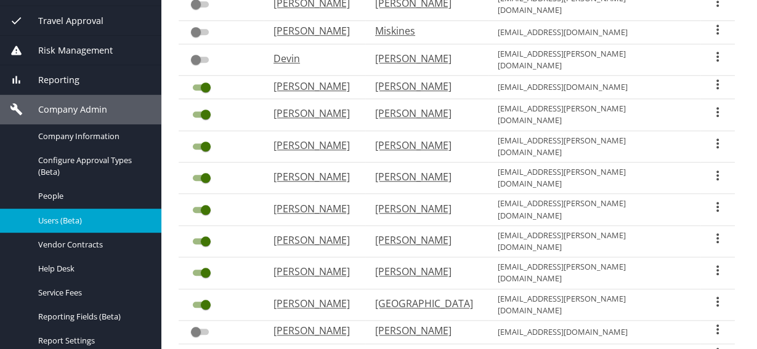
checkbox input "true"
checkbox input "false"
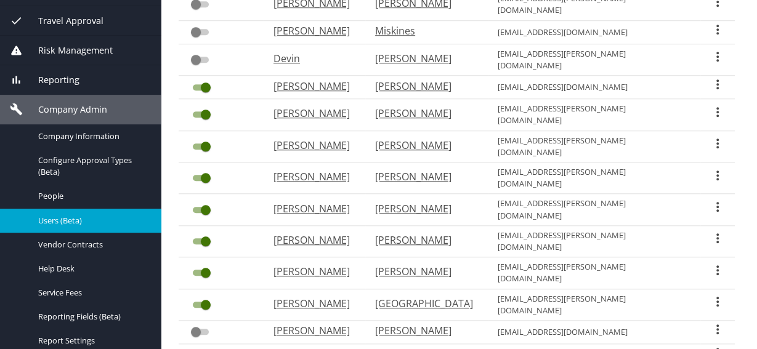
checkbox input "true"
checkbox input "false"
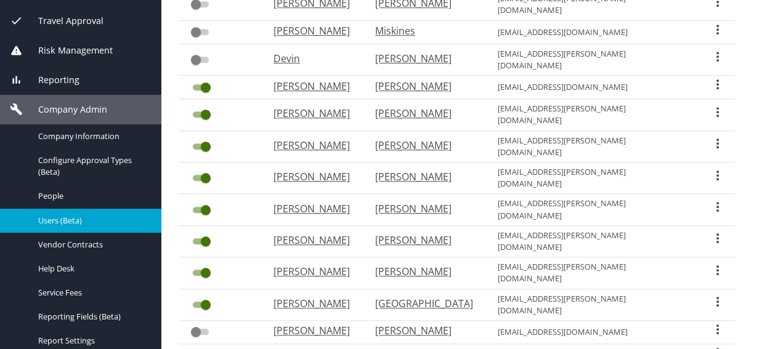
checkbox input "true"
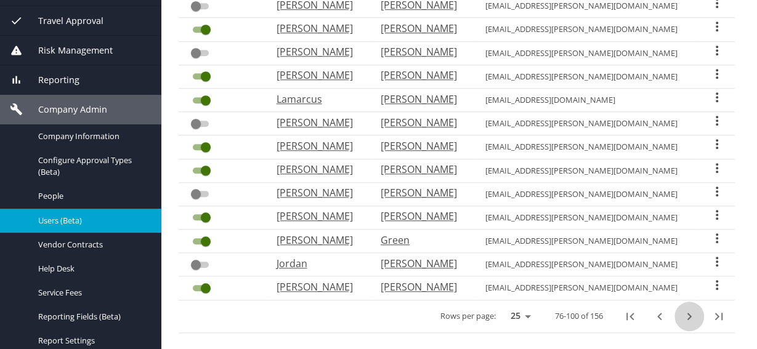
click at [682, 309] on icon "next page" at bounding box center [689, 316] width 15 height 15
checkbox input "false"
checkbox input "true"
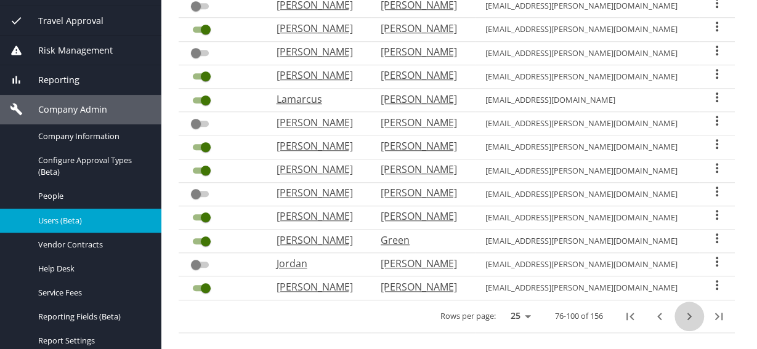
checkbox input "false"
checkbox input "true"
checkbox input "false"
checkbox input "true"
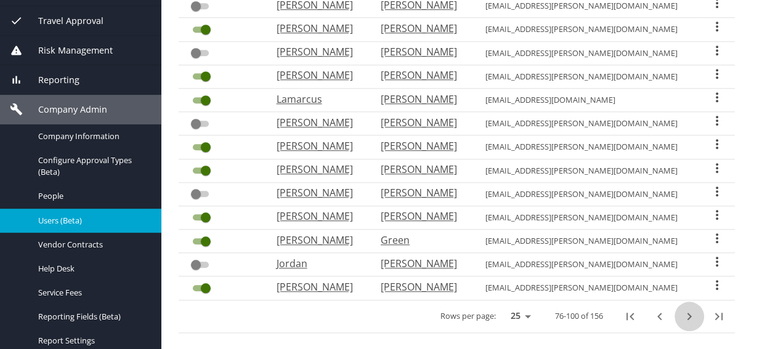
checkbox input "false"
checkbox input "true"
checkbox input "false"
checkbox input "true"
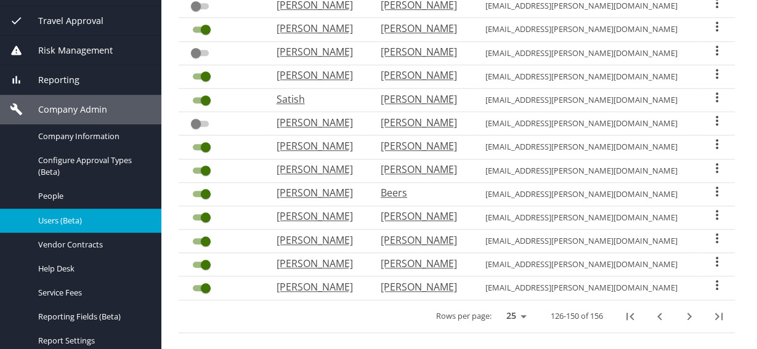
checkbox input "true"
checkbox input "false"
checkbox input "true"
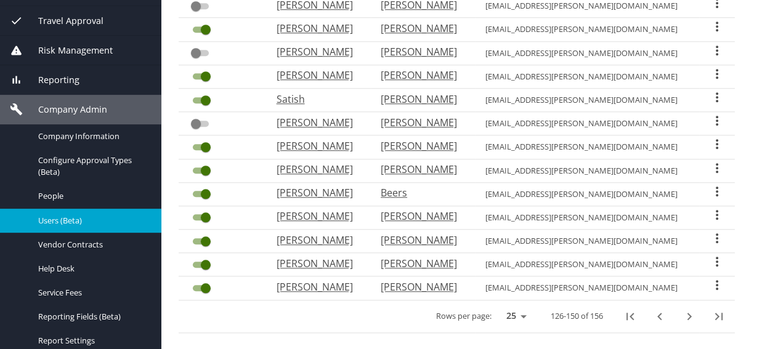
checkbox input "true"
drag, startPoint x: 280, startPoint y: 184, endPoint x: 460, endPoint y: 187, distance: 179.9
click at [460, 187] on tr "Emmett Beers ebeers@bhate.com" at bounding box center [457, 193] width 556 height 23
click at [682, 309] on icon "next page" at bounding box center [689, 316] width 15 height 15
checkbox input "false"
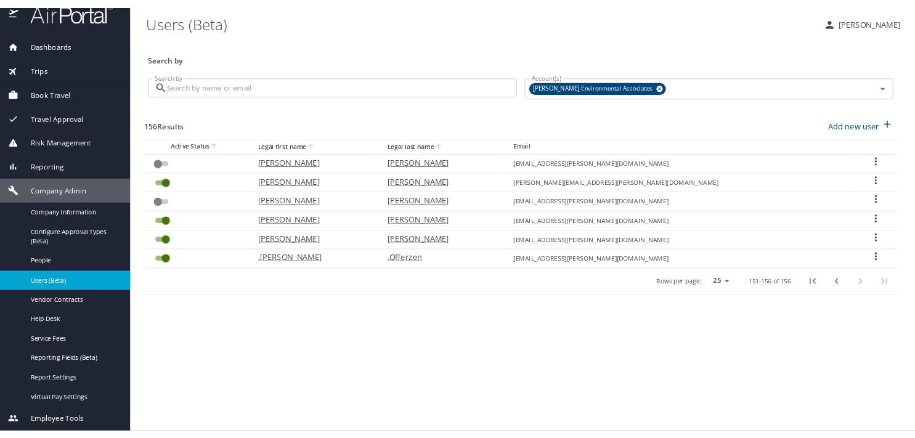
scroll to position [0, 0]
